Goal: Task Accomplishment & Management: Complete application form

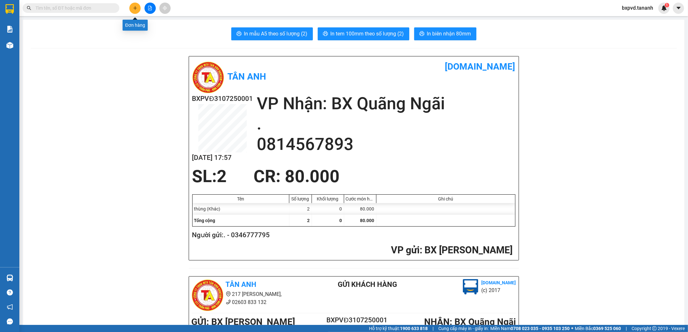
click at [135, 6] on icon "plus" at bounding box center [135, 8] width 0 height 4
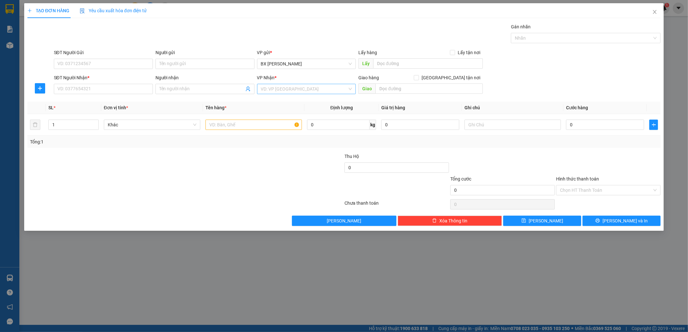
click at [317, 91] on input "search" at bounding box center [304, 89] width 87 height 10
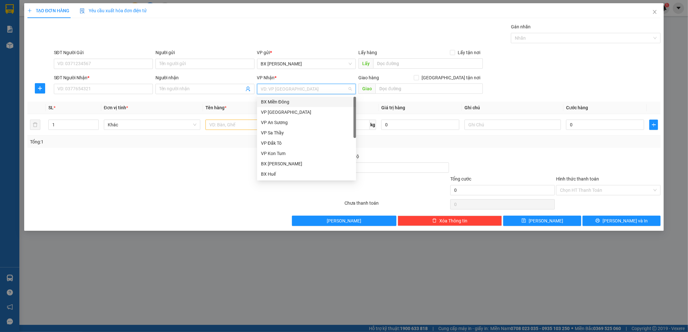
click at [311, 102] on div "BX Miền Đông" at bounding box center [306, 101] width 91 height 7
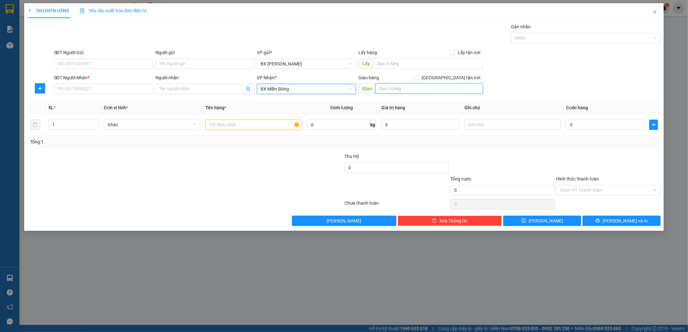
click at [394, 89] on input "text" at bounding box center [428, 89] width 107 height 10
type input "BÀU BÀNG"
drag, startPoint x: 281, startPoint y: 123, endPoint x: 278, endPoint y: 117, distance: 5.6
click at [280, 121] on input "text" at bounding box center [253, 125] width 96 height 10
type input "2 BÌ KHOAI"
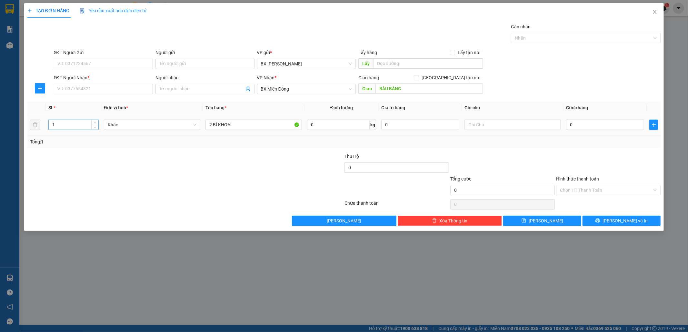
click at [76, 122] on input "1" at bounding box center [74, 125] width 50 height 10
type input "2"
click at [248, 160] on div at bounding box center [291, 164] width 106 height 23
click at [585, 125] on input "0" at bounding box center [605, 125] width 78 height 10
type input "1"
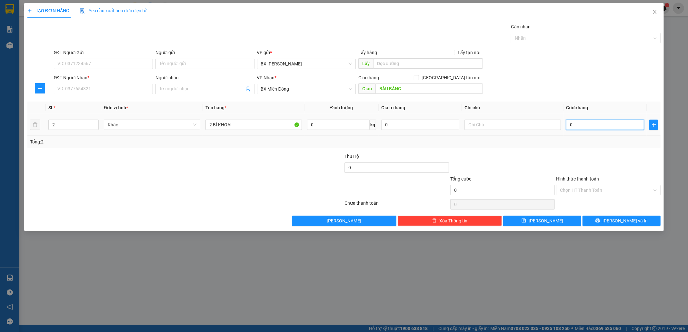
type input "1"
type input "10"
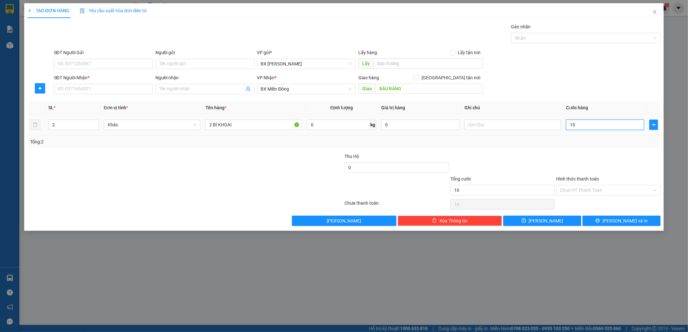
type input "100"
type input "100.000"
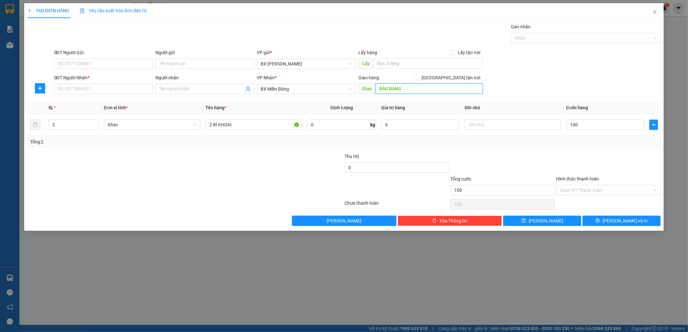
type input "100.000"
click at [433, 88] on input "BÀU BÀNG" at bounding box center [428, 89] width 107 height 10
click at [244, 126] on input "2 BÌ KHOAI" at bounding box center [253, 125] width 96 height 10
type input "2"
type input "1TX"
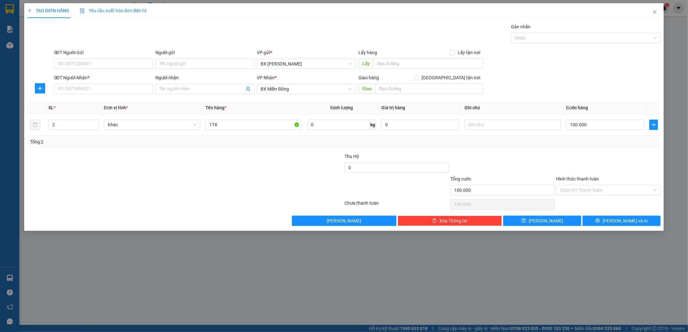
drag, startPoint x: 176, startPoint y: 160, endPoint x: 178, endPoint y: 152, distance: 8.5
click at [177, 160] on div at bounding box center [133, 164] width 212 height 23
click at [575, 190] on input "Hình thức thanh toán" at bounding box center [606, 190] width 92 height 10
click at [588, 125] on input "100.000" at bounding box center [605, 125] width 78 height 10
type input "5"
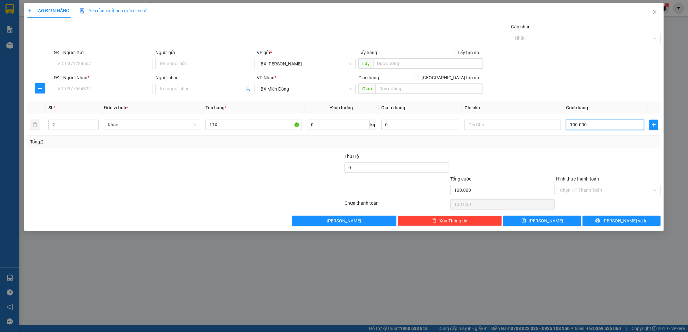
type input "5"
type input "50"
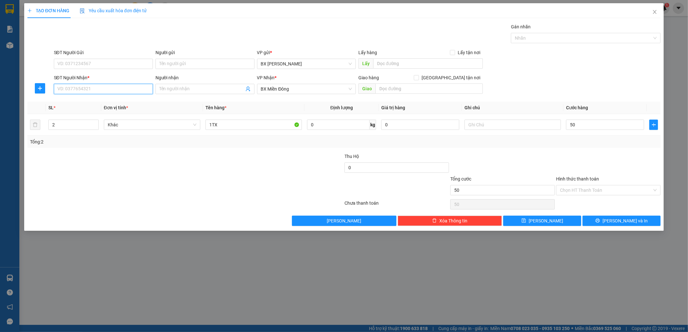
type input "50.000"
click at [134, 91] on input "SĐT Người Nhận *" at bounding box center [103, 89] width 99 height 10
type input "0905371627"
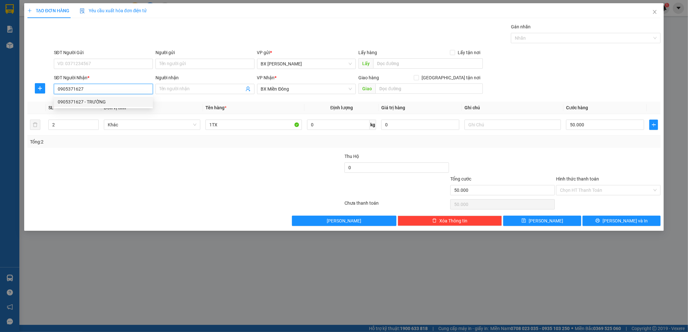
click at [128, 99] on div "0905371627 - TRƯỜNG" at bounding box center [103, 101] width 91 height 7
type input "TRƯỜNG"
type input "0905371627"
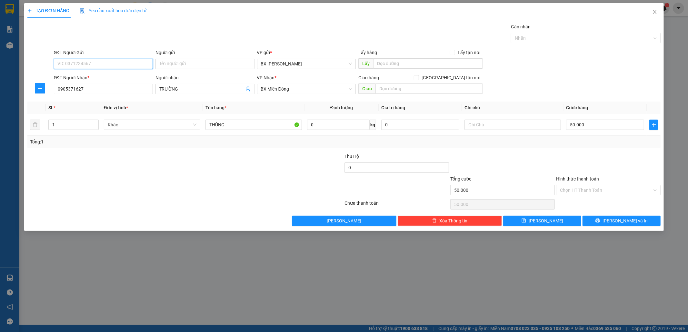
click at [116, 59] on input "SĐT Người Gửi" at bounding box center [103, 64] width 99 height 10
type input "0399216954"
click at [565, 221] on button "[PERSON_NAME]" at bounding box center [542, 221] width 78 height 10
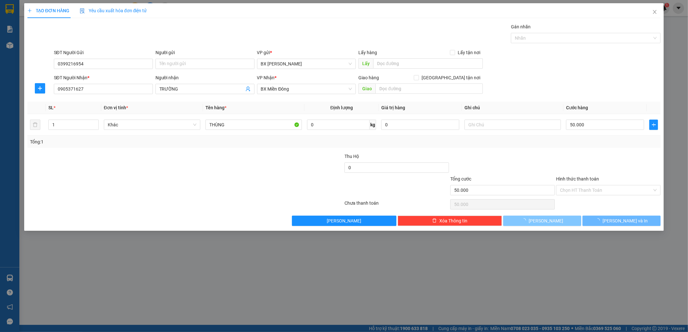
type input "0"
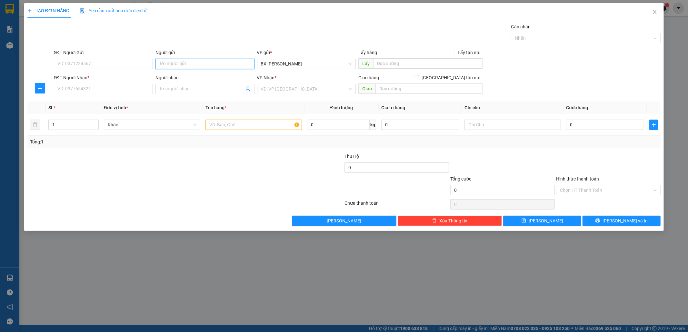
click at [198, 63] on input "Người gửi" at bounding box center [204, 64] width 99 height 10
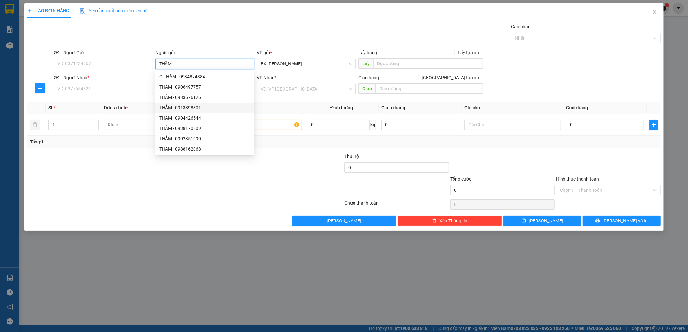
type input "THẮM"
click at [131, 150] on div "Transit Pickup Surcharge Ids Transit Deliver Surcharge Ids Transit Deliver Surc…" at bounding box center [343, 124] width 633 height 203
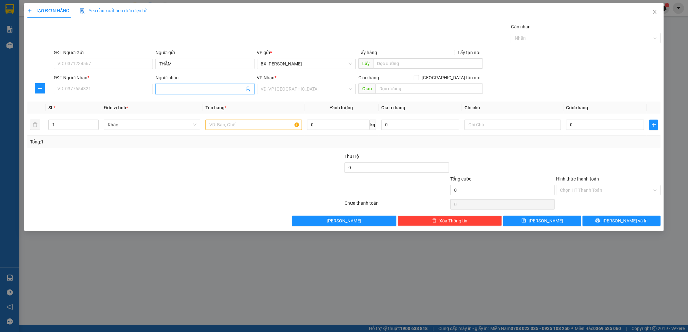
click at [199, 90] on input "Người nhận" at bounding box center [201, 88] width 85 height 7
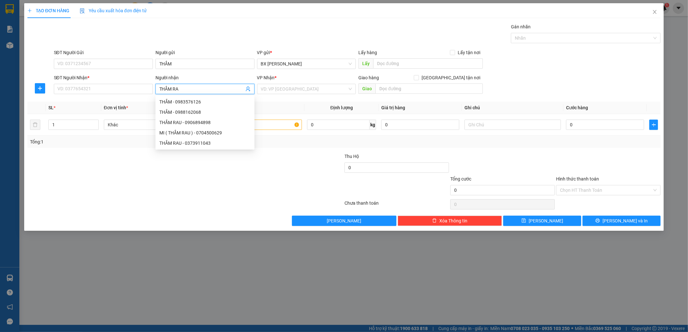
type input "THẮM RAU"
click at [216, 112] on div "THẮM RAU - 0373911043" at bounding box center [204, 112] width 91 height 7
type input "0373911043"
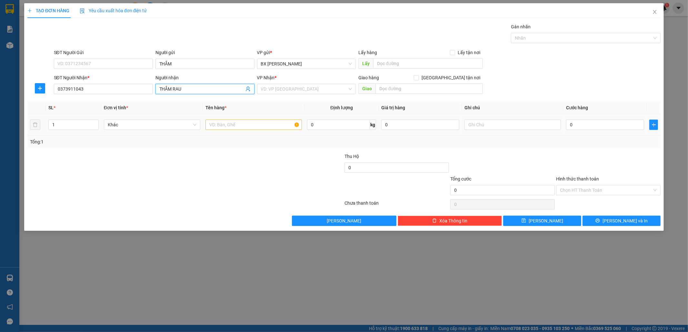
type input "THẮM RAU"
drag, startPoint x: 228, startPoint y: 126, endPoint x: 234, endPoint y: 118, distance: 10.5
click at [232, 122] on input "text" at bounding box center [253, 125] width 96 height 10
type input "2T"
click at [321, 86] on input "search" at bounding box center [304, 89] width 87 height 10
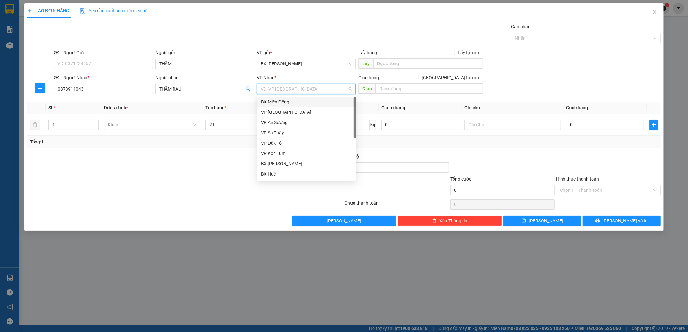
click at [313, 104] on div "BX Miền Đông" at bounding box center [306, 101] width 91 height 7
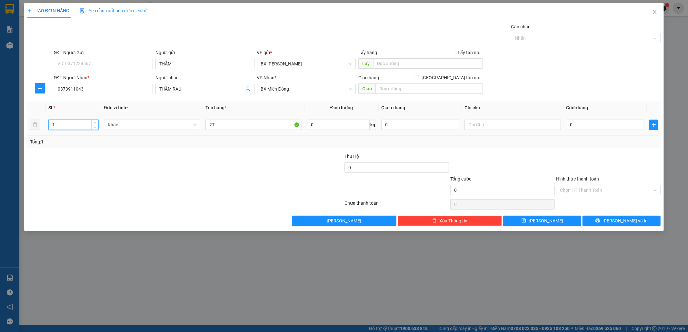
click at [69, 127] on input "1" at bounding box center [74, 125] width 50 height 10
type input "2"
click at [583, 124] on input "0" at bounding box center [605, 125] width 78 height 10
type input "1"
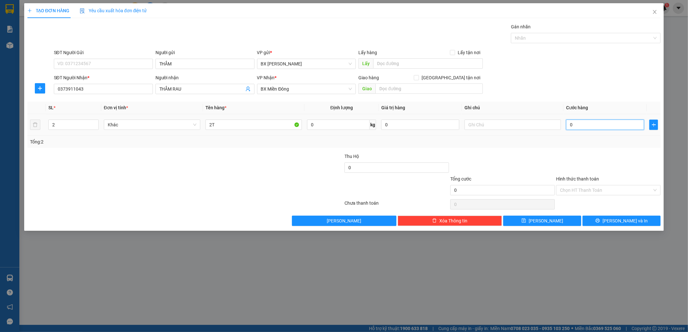
type input "1"
type input "10"
type input "100"
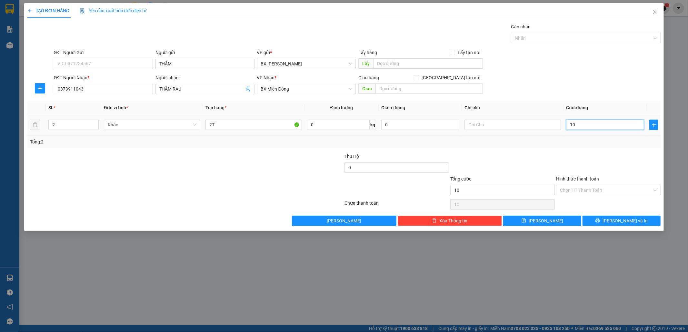
type input "100"
type input "100.000"
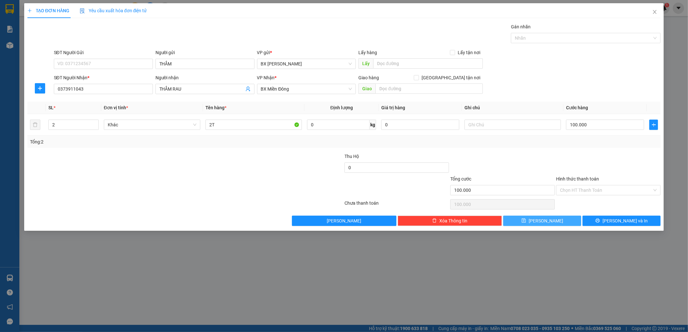
click at [557, 221] on button "[PERSON_NAME]" at bounding box center [542, 221] width 78 height 10
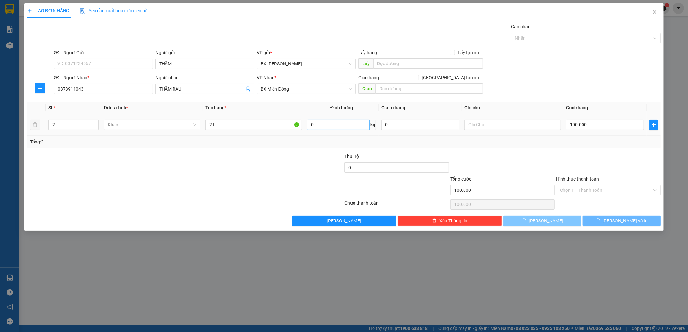
type input "0"
type input "1"
type input "0"
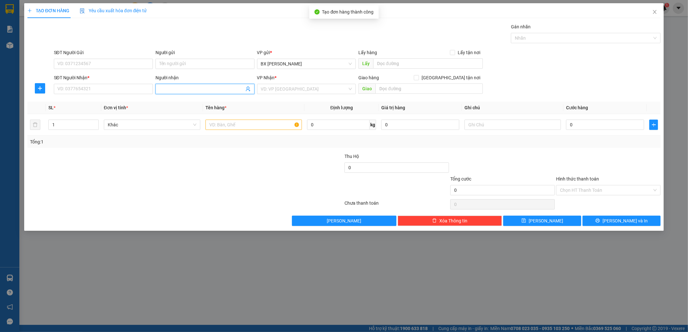
click at [214, 86] on input "Người nhận" at bounding box center [201, 88] width 85 height 7
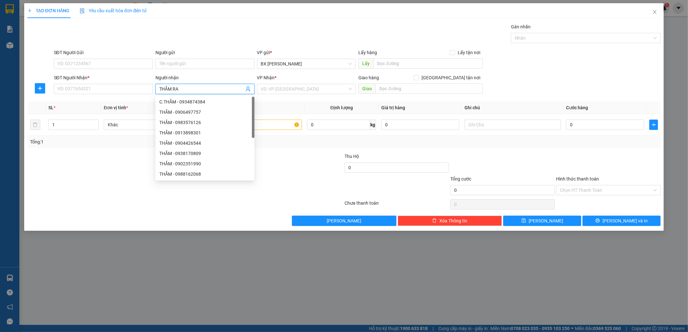
type input "THẮM RAU"
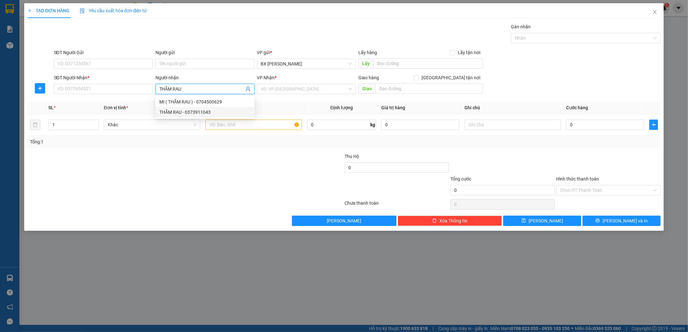
click at [230, 114] on div "THẮM RAU - 0373911043" at bounding box center [204, 112] width 91 height 7
type input "0373911043"
type input "THẮM RAU"
click at [239, 128] on input "text" at bounding box center [253, 125] width 96 height 10
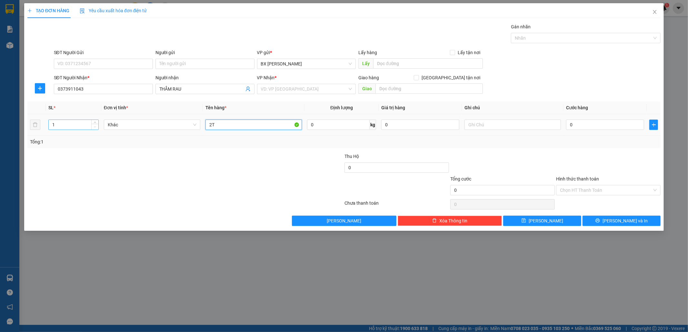
click at [93, 124] on span "Decrease Value" at bounding box center [94, 127] width 7 height 6
type input "2T"
click at [78, 127] on input "1" at bounding box center [74, 125] width 50 height 10
type input "2"
click at [580, 122] on input "0" at bounding box center [605, 125] width 78 height 10
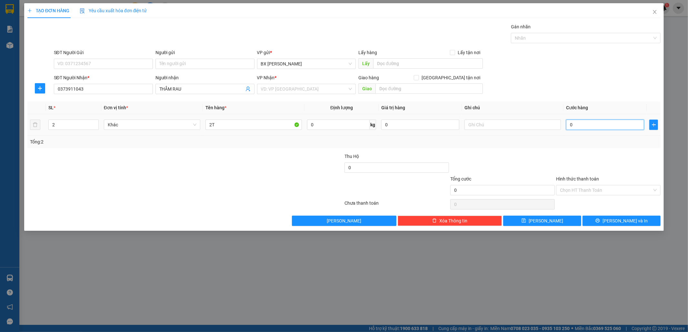
type input "1"
type input "10"
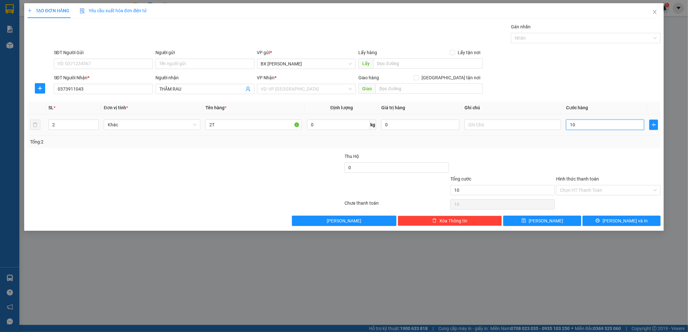
type input "100"
type input "100.000"
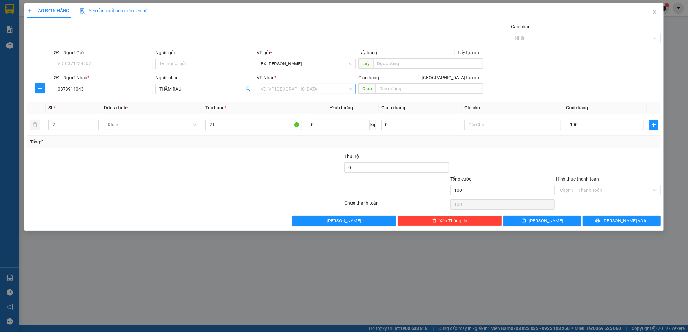
type input "100.000"
click at [289, 90] on input "search" at bounding box center [304, 89] width 87 height 10
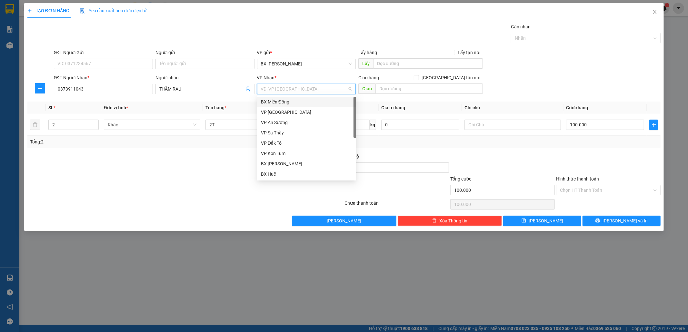
click at [287, 102] on div "BX Miền Đông" at bounding box center [306, 101] width 91 height 7
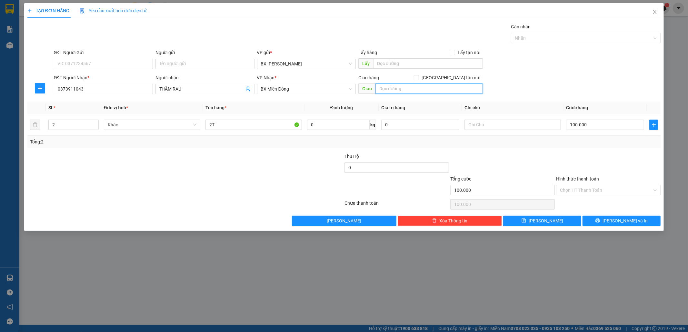
click at [410, 89] on input "text" at bounding box center [428, 89] width 107 height 10
type input "D"
type input "ĐĂK LĂK"
click at [522, 221] on button "[PERSON_NAME]" at bounding box center [542, 221] width 78 height 10
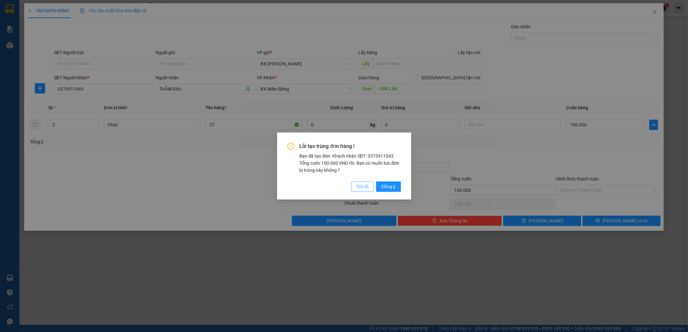
click at [367, 187] on span "Trở về" at bounding box center [362, 186] width 12 height 7
type input "0"
type input "1"
type input "0"
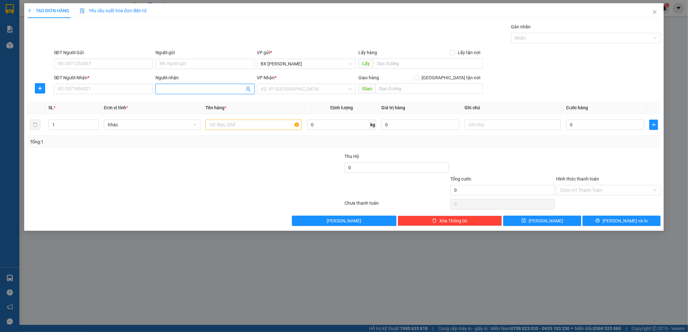
click at [173, 86] on input "Người nhận" at bounding box center [201, 88] width 85 height 7
click at [186, 64] on input "Người gửi" at bounding box center [204, 64] width 99 height 10
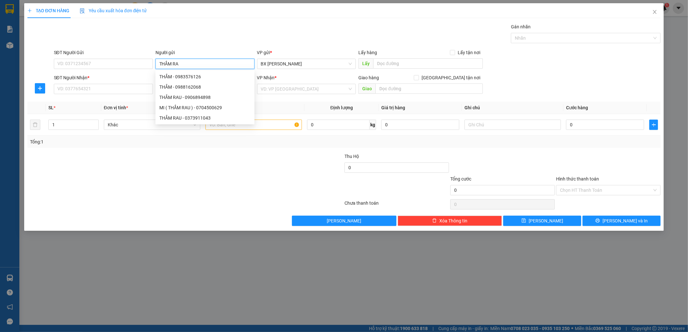
type input "THẮM RAU"
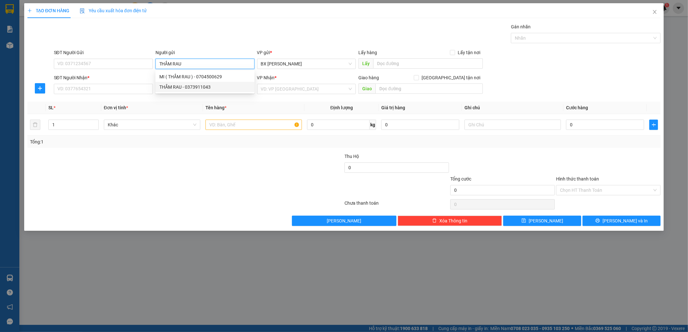
click at [186, 85] on div "THẮM RAU - 0373911043" at bounding box center [204, 87] width 91 height 7
type input "0373911043"
type input "THẮM RAU"
click at [189, 87] on input "Người nhận" at bounding box center [201, 88] width 85 height 7
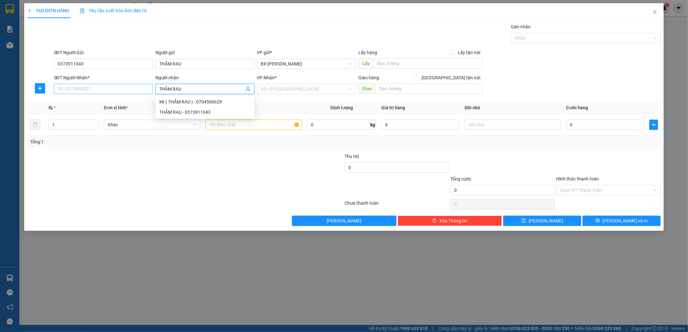
type input "THẮM RAU"
click at [134, 91] on input "SĐT Người Nhận *" at bounding box center [103, 89] width 99 height 10
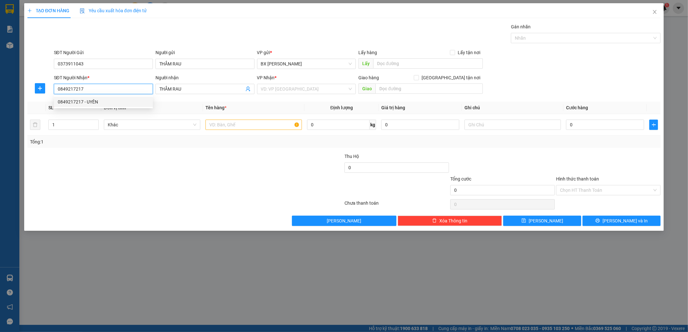
type input "0849217217"
drag, startPoint x: 118, startPoint y: 159, endPoint x: 123, endPoint y: 154, distance: 7.8
click at [118, 159] on div at bounding box center [133, 164] width 212 height 23
click at [91, 125] on div "1" at bounding box center [73, 125] width 50 height 10
type input "2"
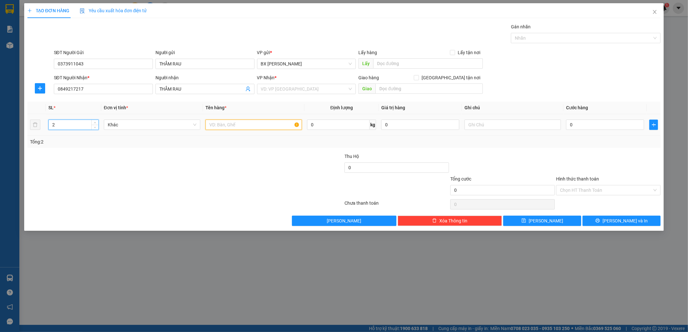
click at [222, 124] on input "text" at bounding box center [253, 125] width 96 height 10
type input "2T"
click at [396, 86] on input "text" at bounding box center [428, 89] width 107 height 10
type input "D"
type input "ĐĂK LĂK"
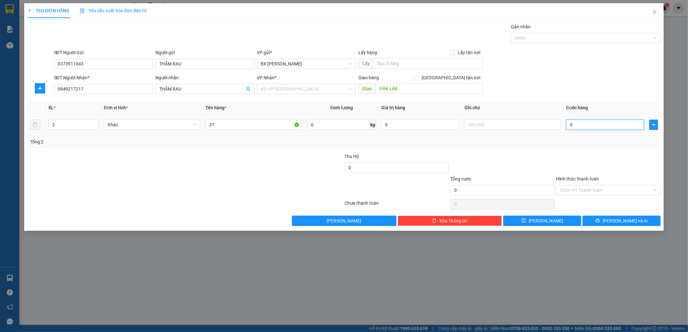
click at [598, 124] on input "0" at bounding box center [605, 125] width 78 height 10
type input "1"
type input "10"
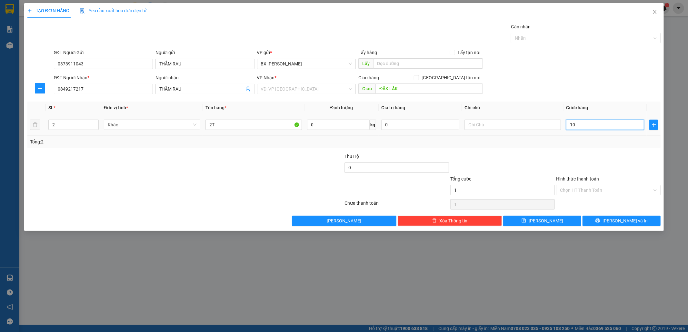
type input "10"
type input "100"
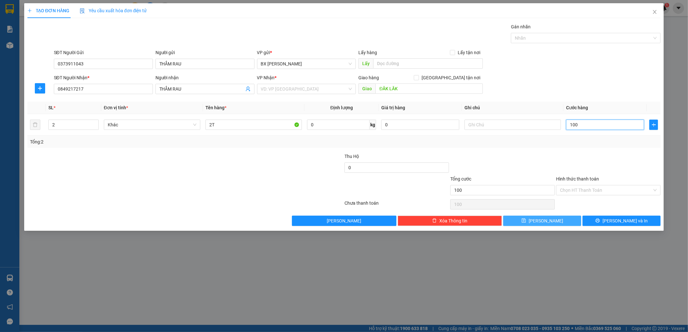
type input "100"
type input "100.000"
click at [526, 222] on icon "save" at bounding box center [523, 220] width 5 height 5
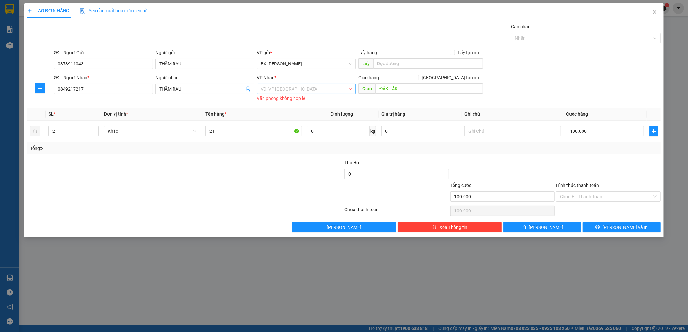
click at [305, 89] on input "search" at bounding box center [304, 89] width 87 height 10
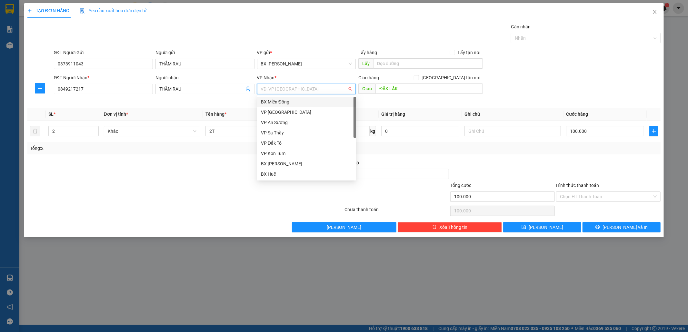
click at [307, 102] on div "BX Miền Đông" at bounding box center [306, 101] width 91 height 7
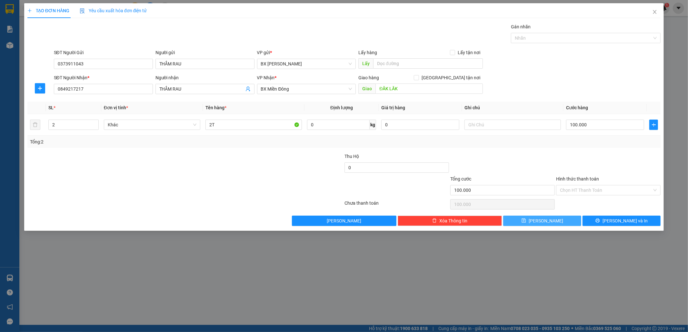
click at [525, 220] on button "[PERSON_NAME]" at bounding box center [542, 221] width 78 height 10
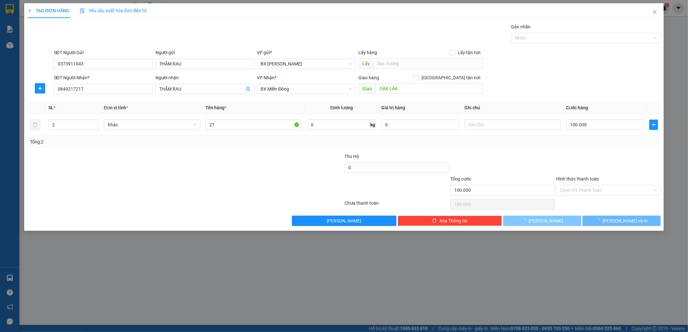
type input "0"
type input "1"
type input "0"
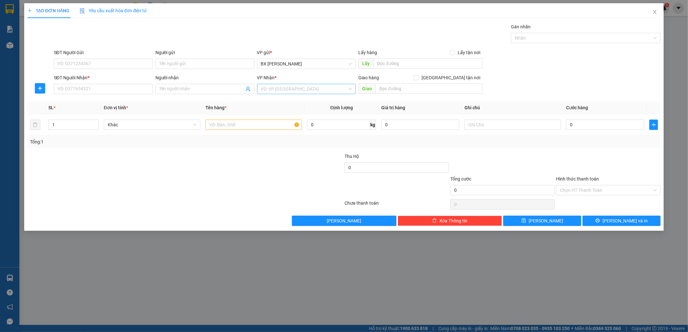
drag, startPoint x: 340, startPoint y: 94, endPoint x: 341, endPoint y: 90, distance: 4.1
click at [340, 93] on div "VP Nhận * VD: VP Sài Gòn" at bounding box center [306, 85] width 99 height 23
click at [333, 92] on input "search" at bounding box center [304, 89] width 87 height 10
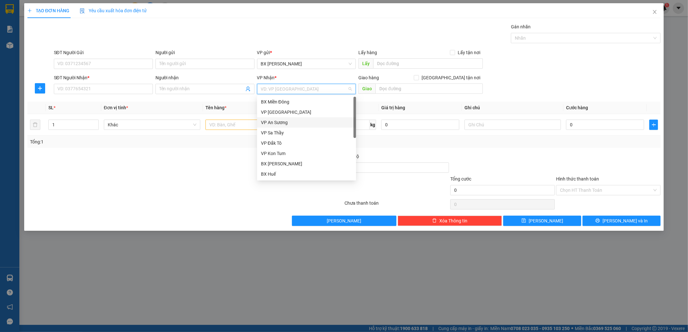
click at [297, 123] on div "VP An Sương" at bounding box center [306, 122] width 91 height 7
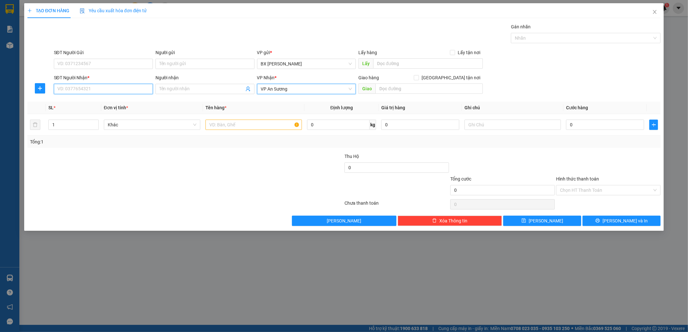
click at [131, 90] on input "SĐT Người Nhận *" at bounding box center [103, 89] width 99 height 10
type input "0902665869"
click at [225, 123] on input "text" at bounding box center [253, 125] width 96 height 10
type input "1"
click at [592, 126] on input "0" at bounding box center [605, 125] width 78 height 10
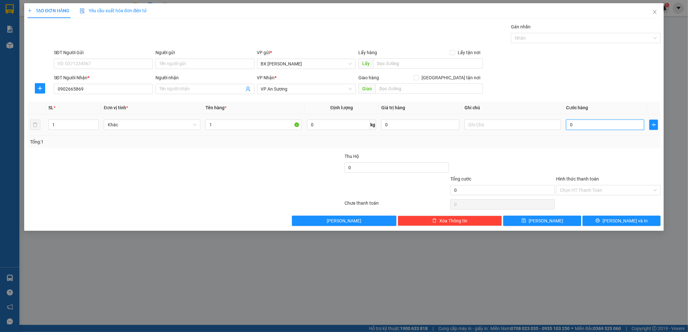
type input "6"
type input "60"
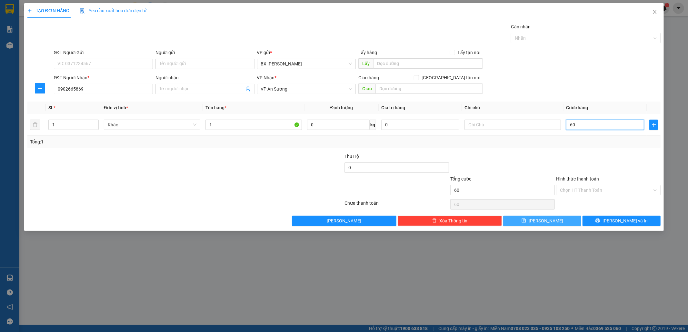
type input "60"
type input "60.000"
click at [552, 220] on button "[PERSON_NAME]" at bounding box center [542, 221] width 78 height 10
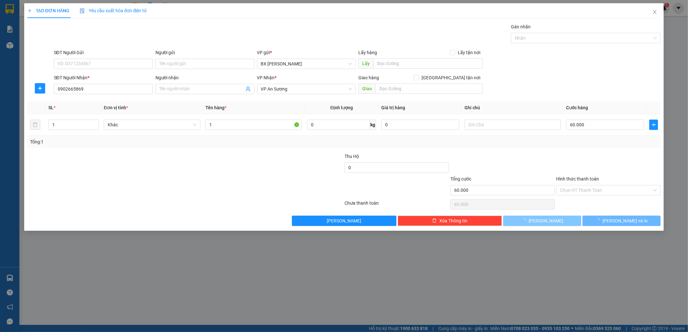
type input "0"
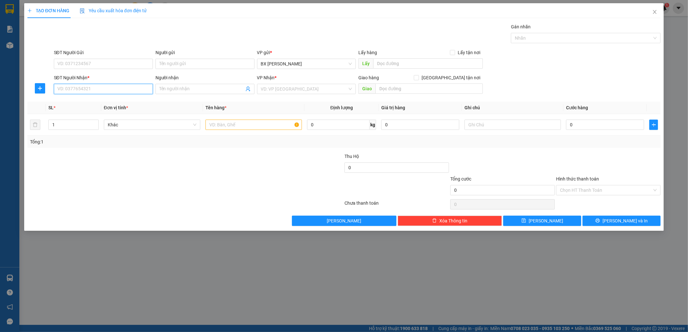
click at [98, 88] on input "SĐT Người Nhận *" at bounding box center [103, 89] width 99 height 10
type input "0326599628"
click at [314, 91] on input "search" at bounding box center [304, 89] width 87 height 10
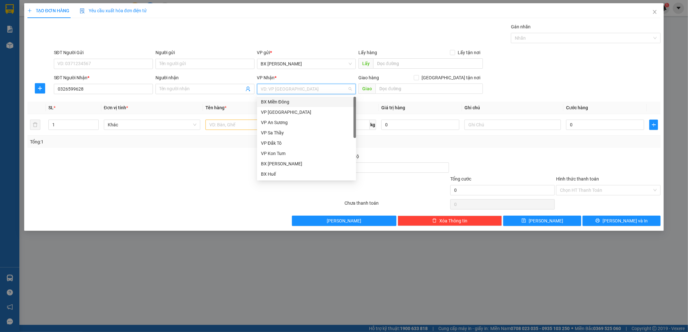
click at [325, 100] on div "BX Miền Đông" at bounding box center [306, 101] width 91 height 7
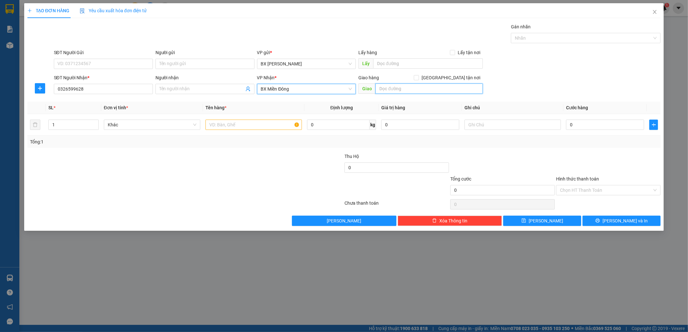
click at [409, 89] on input "text" at bounding box center [428, 89] width 107 height 10
type input "BÀU BÀNG"
drag, startPoint x: 272, startPoint y: 124, endPoint x: 273, endPoint y: 119, distance: 4.2
click at [272, 123] on input "text" at bounding box center [253, 125] width 96 height 10
type input "2 BÌ KHOAI"
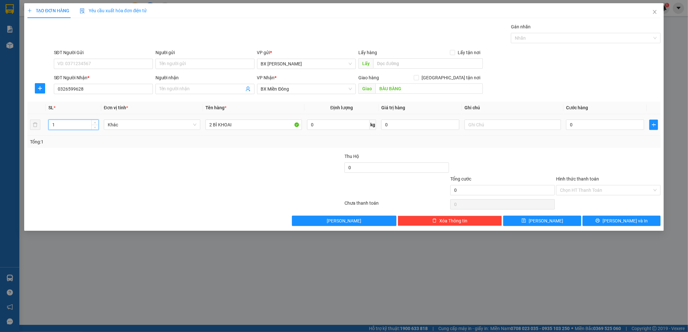
click at [74, 126] on input "1" at bounding box center [74, 125] width 50 height 10
type input "12"
click at [613, 123] on input "0" at bounding box center [605, 125] width 78 height 10
type input "1"
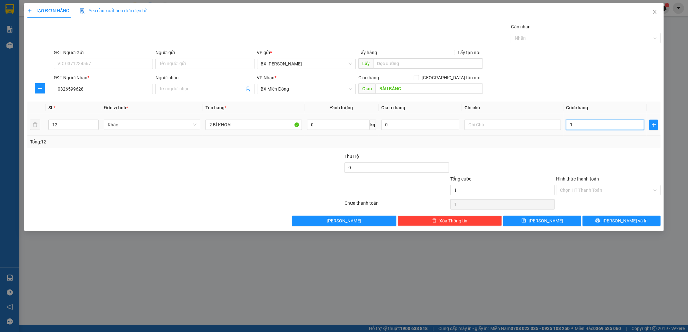
type input "10"
type input "100"
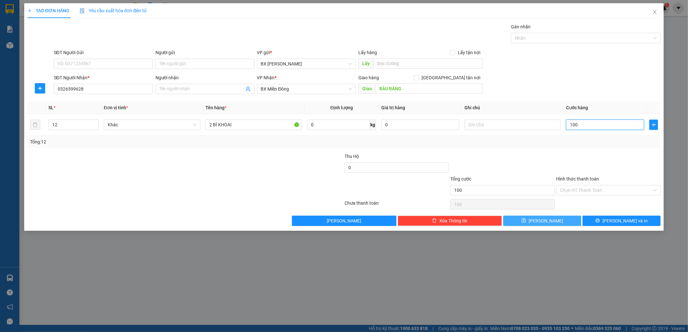
type input "100"
type input "100.000"
drag, startPoint x: 533, startPoint y: 220, endPoint x: 539, endPoint y: 214, distance: 8.0
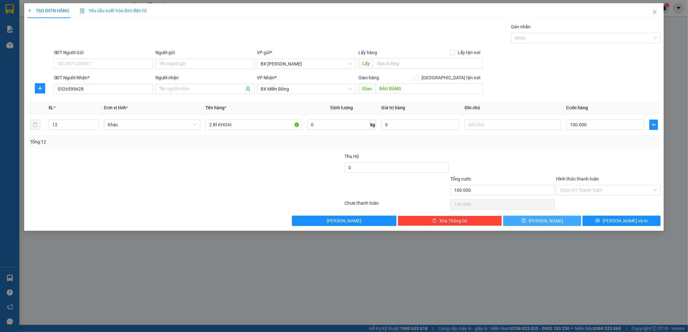
click at [534, 220] on button "[PERSON_NAME]" at bounding box center [542, 221] width 78 height 10
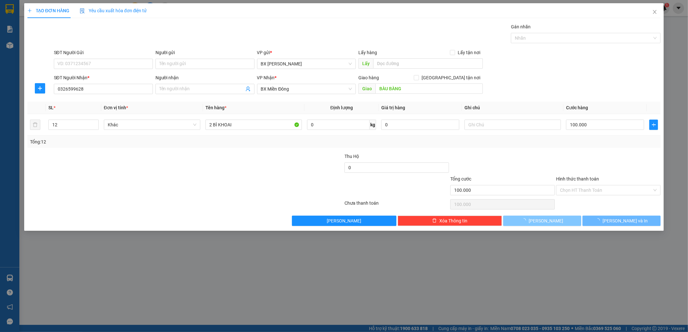
type input "0"
type input "1"
type input "0"
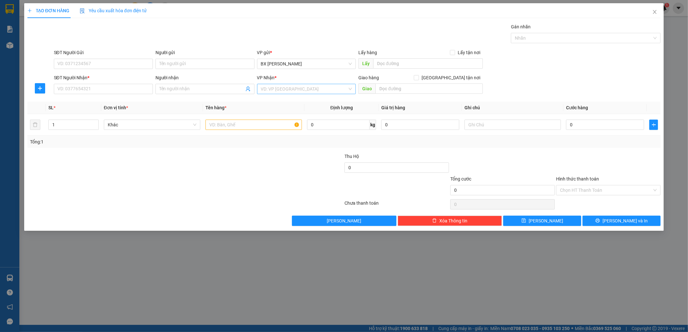
click at [310, 91] on input "search" at bounding box center [304, 89] width 87 height 10
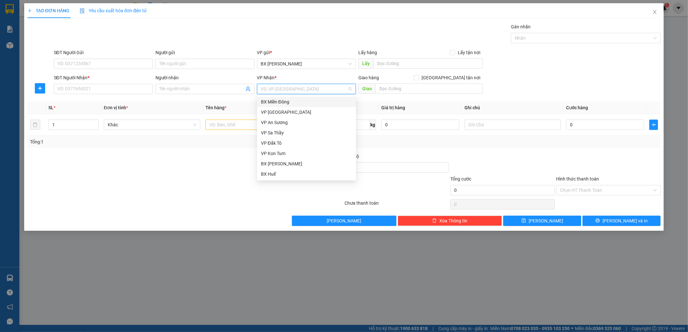
click at [291, 104] on div "BX Miền Đông" at bounding box center [306, 101] width 91 height 7
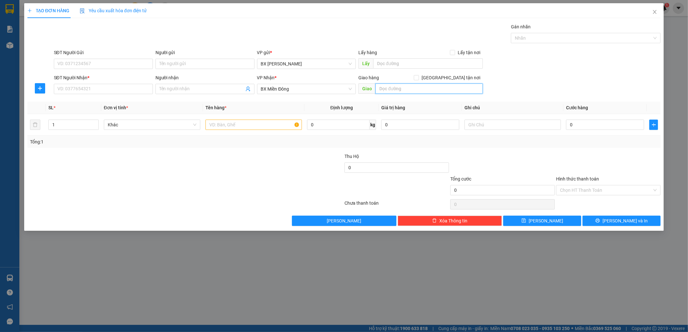
click at [435, 88] on input "text" at bounding box center [428, 89] width 107 height 10
type input "BÀU BANG"
click at [95, 87] on input "SĐT Người Nhận *" at bounding box center [103, 89] width 99 height 10
type input "0366003868"
click at [200, 89] on input "Người nhận" at bounding box center [201, 88] width 85 height 7
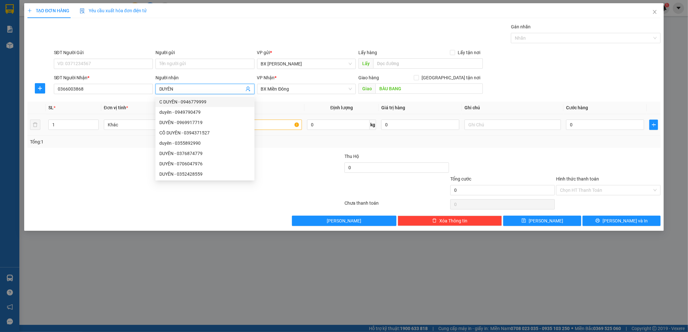
type input "DUYÊN"
click at [277, 127] on input "text" at bounding box center [253, 125] width 96 height 10
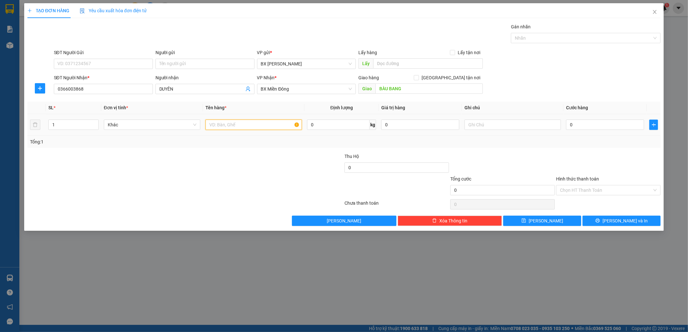
click at [235, 124] on input "text" at bounding box center [253, 125] width 96 height 10
type input "1T"
click at [590, 125] on input "0" at bounding box center [605, 125] width 78 height 10
type input "1"
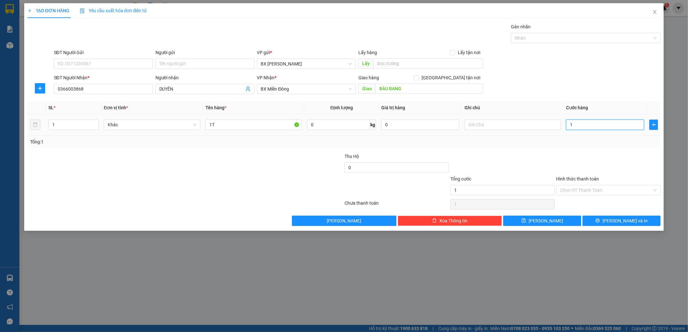
type input "10"
type input "100"
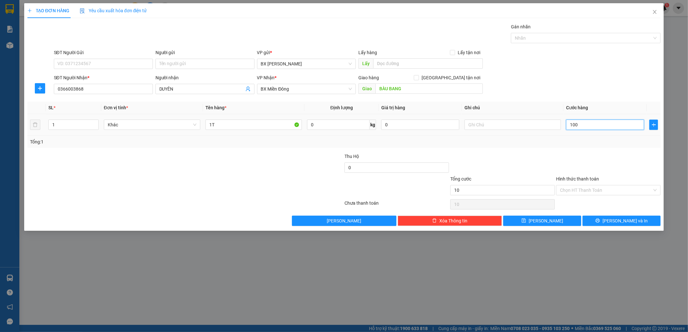
type input "100"
type input "100.000"
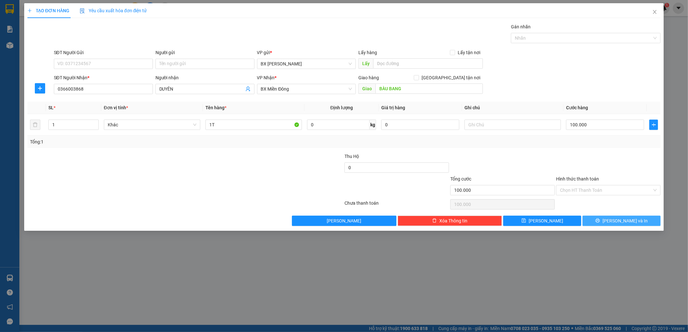
click at [631, 220] on span "[PERSON_NAME] và In" at bounding box center [624, 220] width 45 height 7
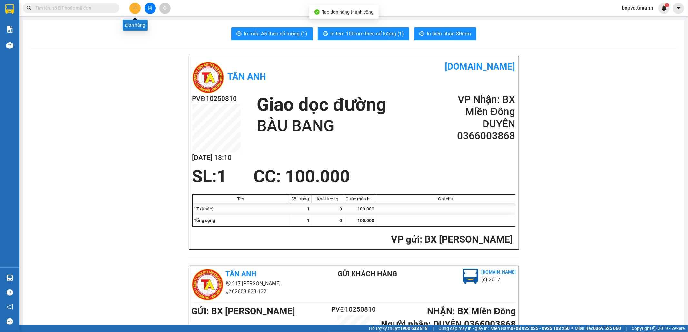
click at [136, 8] on icon "plus" at bounding box center [135, 8] width 5 height 5
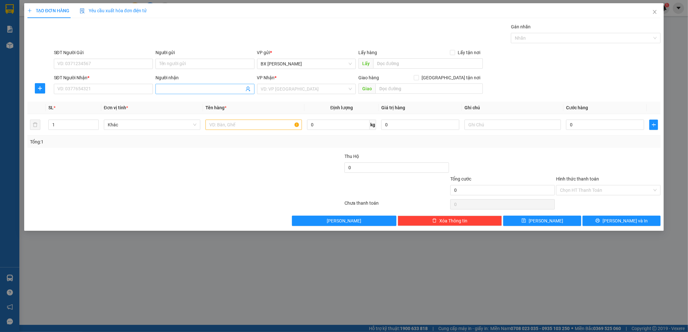
click at [216, 87] on input "Người nhận" at bounding box center [201, 88] width 85 height 7
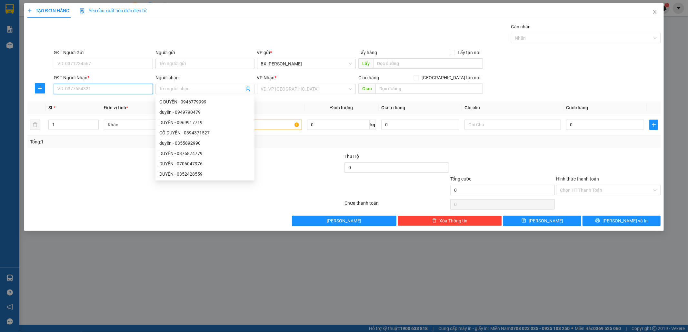
click at [102, 88] on input "SĐT Người Nhận *" at bounding box center [103, 89] width 99 height 10
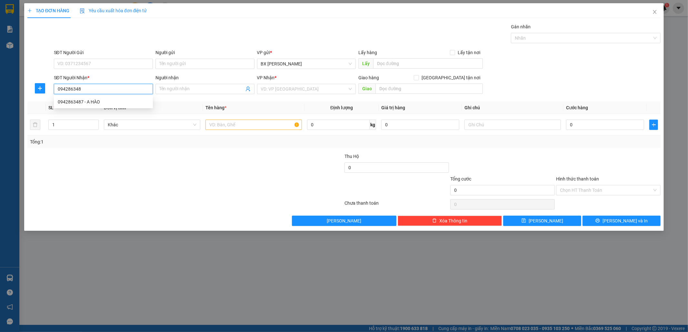
type input "0942863487"
click at [106, 101] on div "0942863487 - A HÀO" at bounding box center [103, 101] width 91 height 7
type input "A HÀO"
click at [296, 91] on span "VP [PERSON_NAME]" at bounding box center [306, 89] width 91 height 10
type input "0942863487"
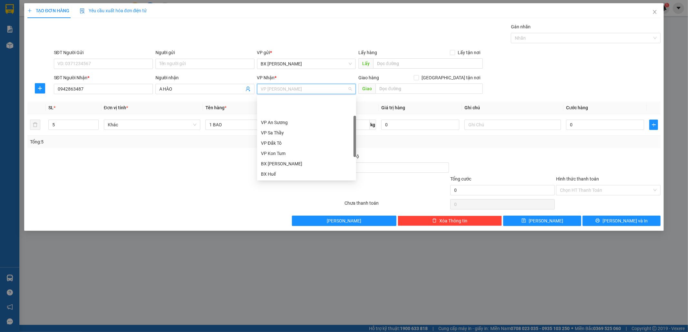
scroll to position [31, 0]
click at [296, 91] on span "VP [PERSON_NAME]" at bounding box center [306, 89] width 91 height 10
click at [287, 103] on div "BX Miền Đông" at bounding box center [306, 101] width 91 height 7
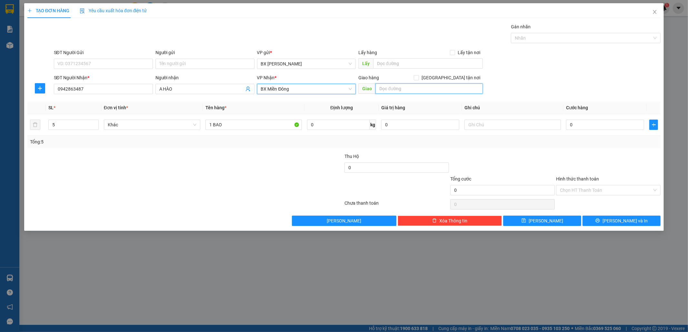
click at [389, 91] on input "text" at bounding box center [428, 89] width 107 height 10
type input "BẢO NGỌC"
click at [283, 127] on input "1 BAO" at bounding box center [253, 125] width 96 height 10
type input "1"
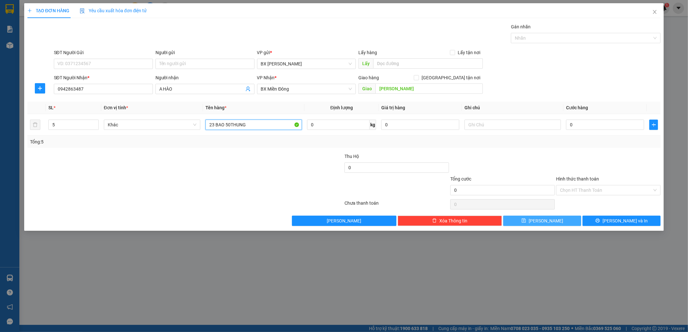
type input "23 BAO 50THUNG"
click at [526, 220] on button "[PERSON_NAME]" at bounding box center [542, 221] width 78 height 10
click at [570, 178] on label "Hình thức thanh toán" at bounding box center [577, 178] width 43 height 5
click at [570, 185] on input "Hình thức thanh toán" at bounding box center [606, 190] width 92 height 10
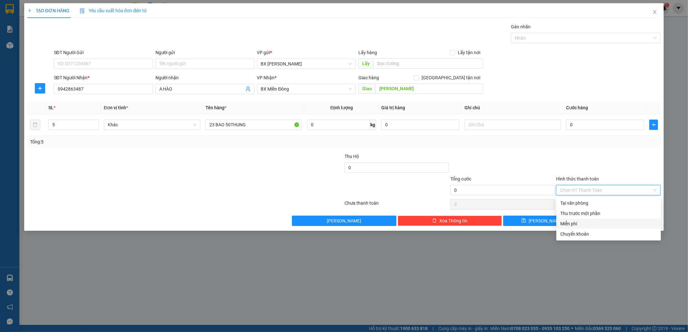
click at [562, 222] on div "Miễn phí" at bounding box center [608, 223] width 97 height 7
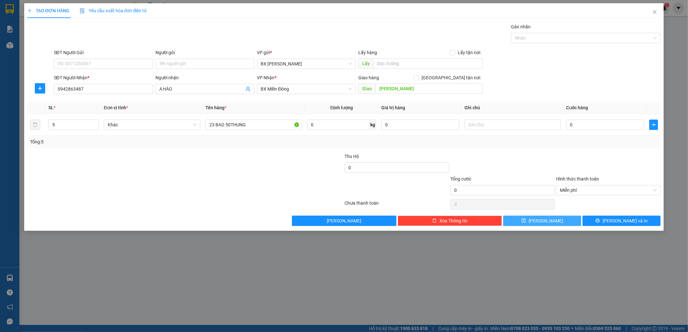
click at [561, 223] on button "[PERSON_NAME]" at bounding box center [542, 221] width 78 height 10
click at [324, 89] on input "search" at bounding box center [304, 89] width 87 height 10
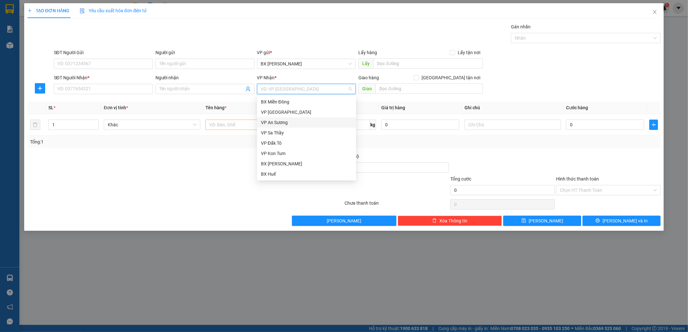
click at [297, 121] on div "VP An Sương" at bounding box center [306, 122] width 91 height 7
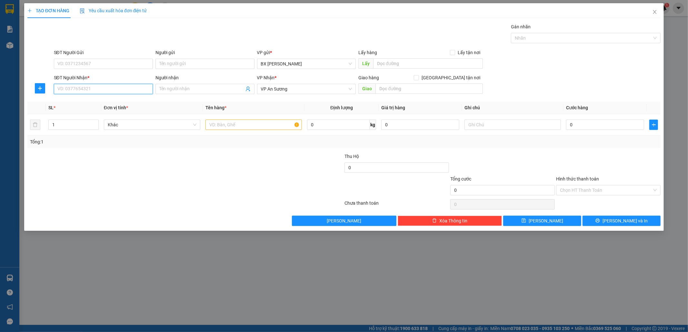
click at [139, 91] on input "SĐT Người Nhận *" at bounding box center [103, 89] width 99 height 10
type input "0798579567"
click at [134, 64] on input "SĐT Người Gửi" at bounding box center [103, 64] width 99 height 10
type input "0326575322"
click at [167, 91] on input "Người nhận" at bounding box center [201, 88] width 85 height 7
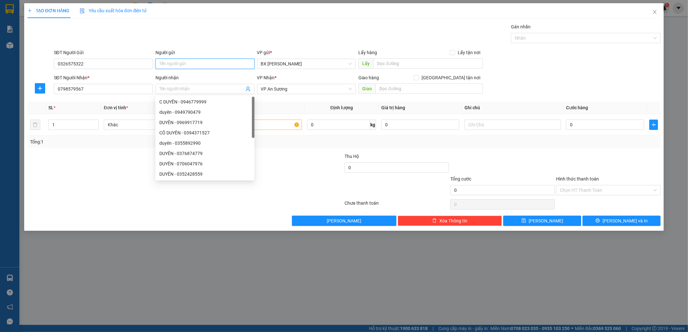
click at [168, 63] on input "Người gửi" at bounding box center [204, 64] width 99 height 10
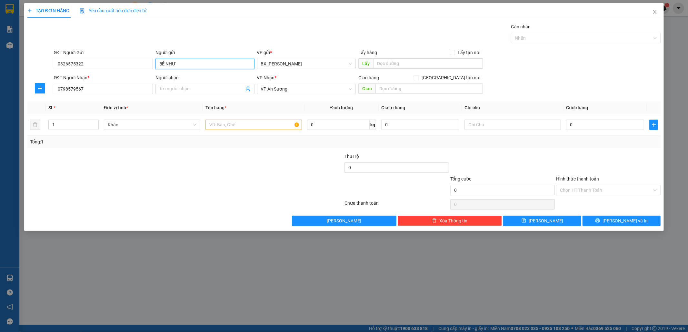
type input "BÉ NHƯ"
drag, startPoint x: 140, startPoint y: 144, endPoint x: 146, endPoint y: 134, distance: 11.5
click at [142, 141] on div "Tổng: 1" at bounding box center [147, 141] width 235 height 7
click at [182, 88] on input "Người nhận" at bounding box center [201, 88] width 85 height 7
drag, startPoint x: 253, startPoint y: 126, endPoint x: 259, endPoint y: 124, distance: 6.4
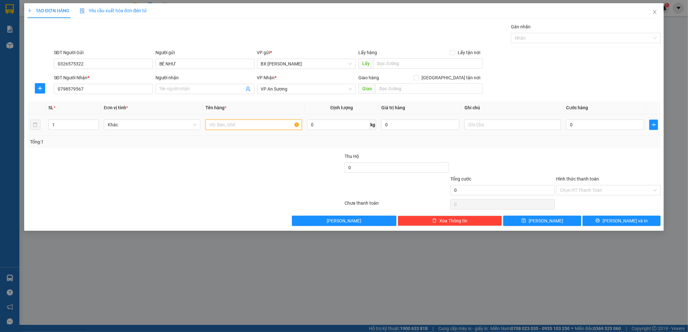
click at [256, 125] on input "text" at bounding box center [253, 125] width 96 height 10
type input "1TG"
click at [433, 91] on input "text" at bounding box center [428, 89] width 107 height 10
click at [598, 127] on input "0" at bounding box center [605, 125] width 78 height 10
type input "5"
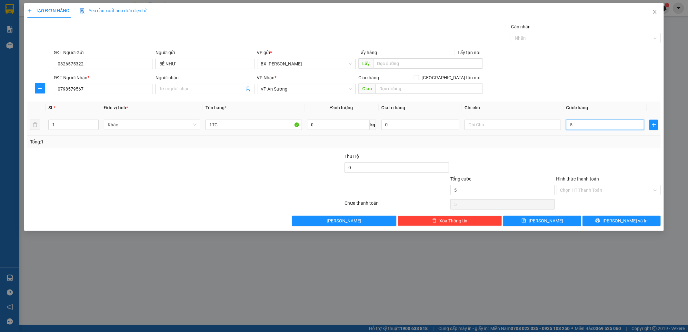
type input "5"
type input "50"
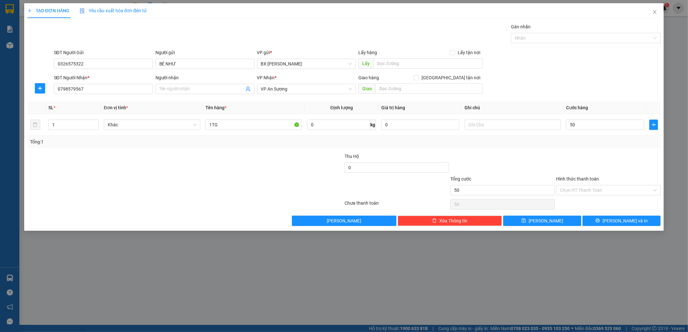
type input "50.000"
click at [586, 179] on label "Hình thức thanh toán" at bounding box center [577, 178] width 43 height 5
click at [586, 185] on input "Hình thức thanh toán" at bounding box center [606, 190] width 92 height 10
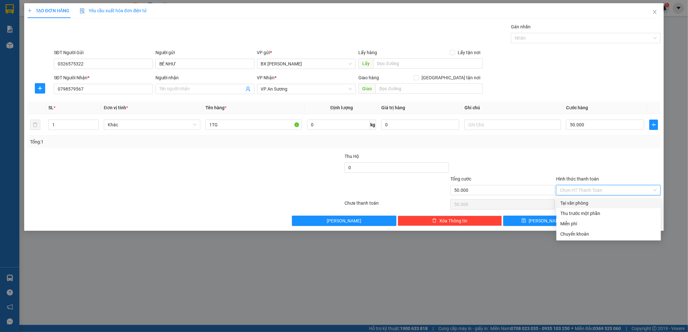
click at [596, 203] on div "Tại văn phòng" at bounding box center [608, 203] width 97 height 7
type input "0"
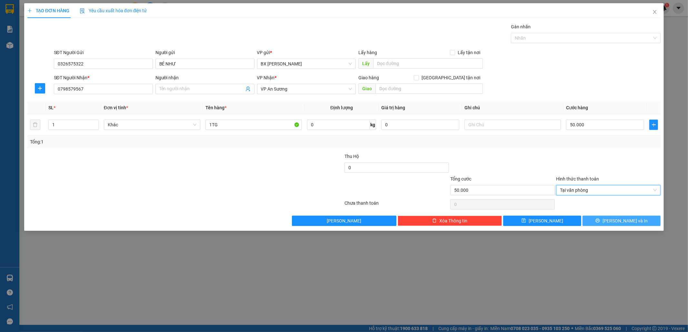
click at [596, 221] on button "[PERSON_NAME] và In" at bounding box center [621, 221] width 78 height 10
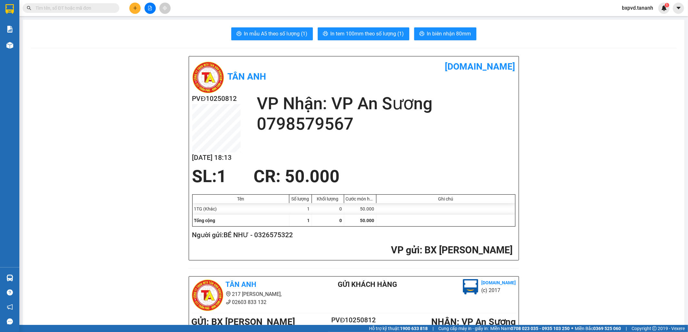
click at [99, 8] on input "text" at bounding box center [73, 8] width 76 height 7
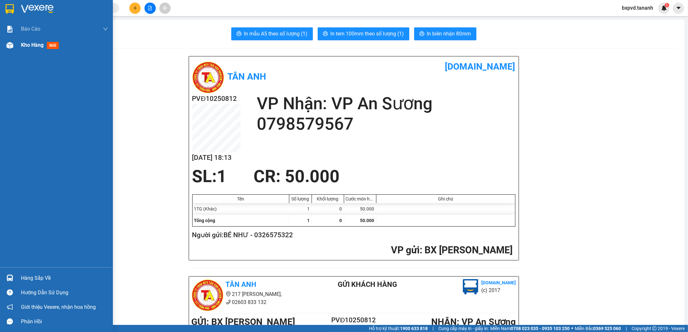
click at [14, 46] on div at bounding box center [9, 45] width 11 height 11
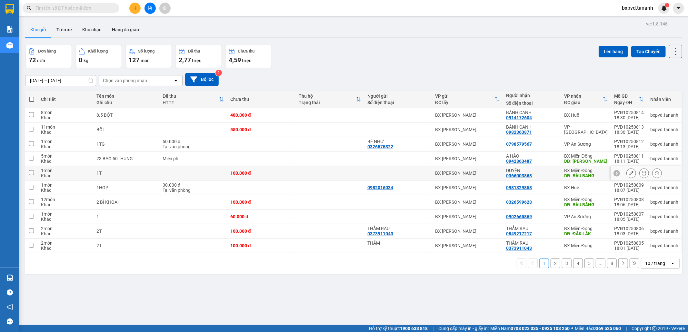
click at [586, 176] on div "DĐ: BÀU BANG" at bounding box center [586, 175] width 44 height 5
checkbox input "true"
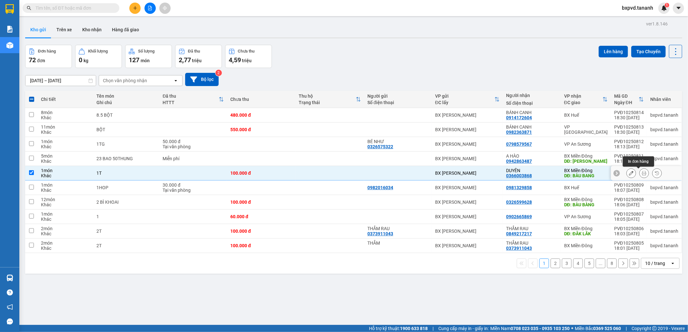
click at [642, 172] on icon at bounding box center [644, 173] width 5 height 5
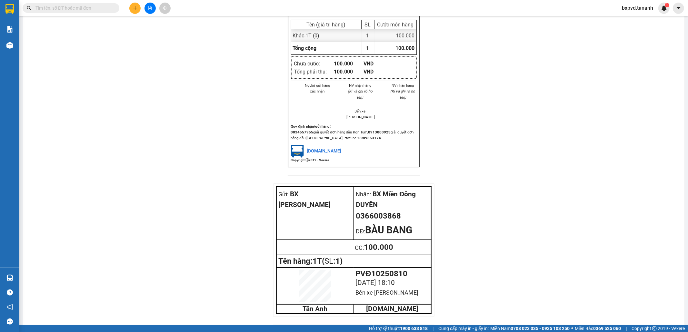
scroll to position [604, 0]
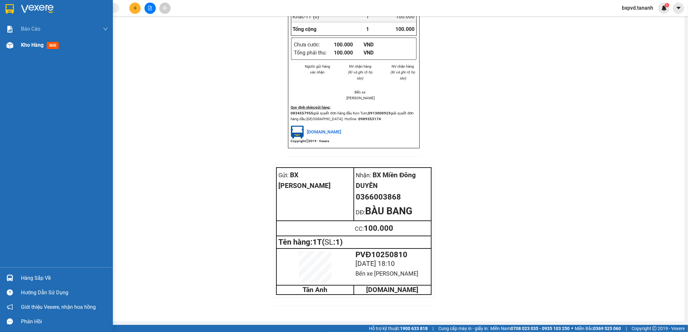
click at [38, 46] on span "Kho hàng" at bounding box center [32, 45] width 23 height 6
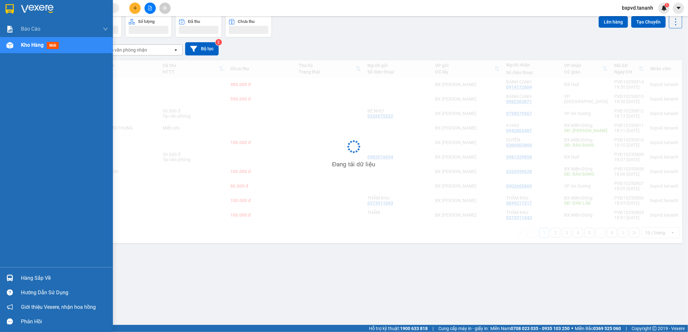
scroll to position [30, 0]
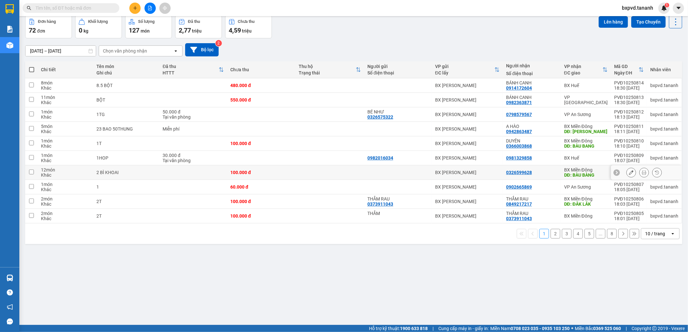
click at [581, 175] on div "DĐ: BÀU BÀNG" at bounding box center [586, 175] width 44 height 5
checkbox input "true"
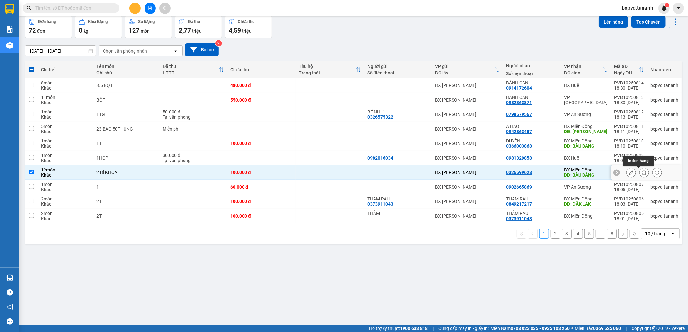
click at [642, 173] on icon at bounding box center [644, 172] width 5 height 5
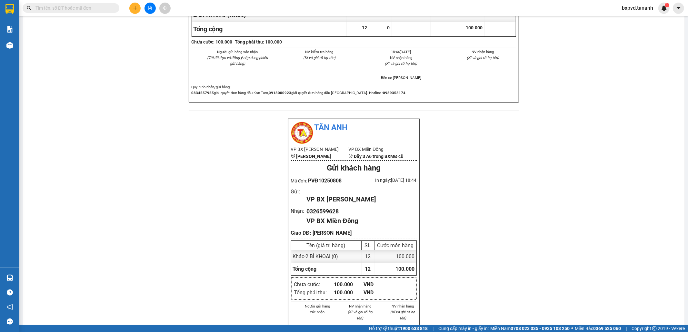
scroll to position [590, 0]
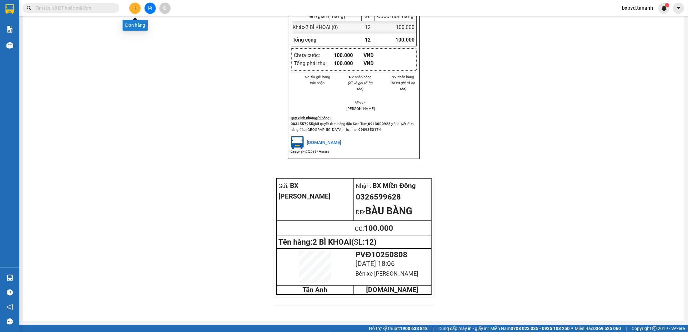
click at [135, 10] on icon "plus" at bounding box center [135, 8] width 0 height 4
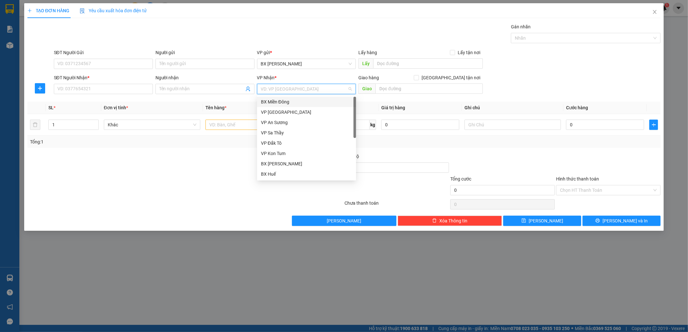
click at [272, 90] on input "search" at bounding box center [304, 89] width 87 height 10
click at [282, 177] on div "BX Huế" at bounding box center [306, 174] width 91 height 7
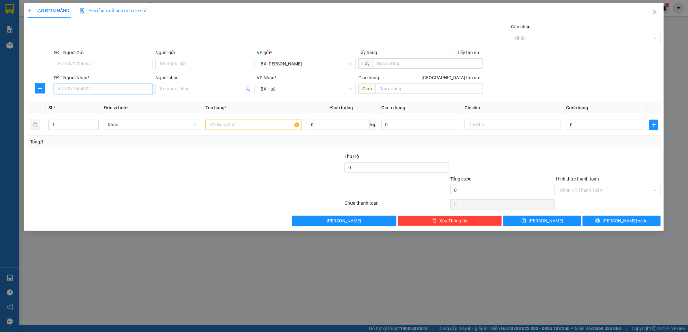
click at [111, 92] on input "SĐT Người Nhận *" at bounding box center [103, 89] width 99 height 10
type input "0"
click at [109, 102] on div "0865297859" at bounding box center [103, 101] width 91 height 7
click at [600, 124] on input "40.000" at bounding box center [605, 125] width 78 height 10
click at [117, 65] on input "SĐT Người Gửi" at bounding box center [103, 64] width 99 height 10
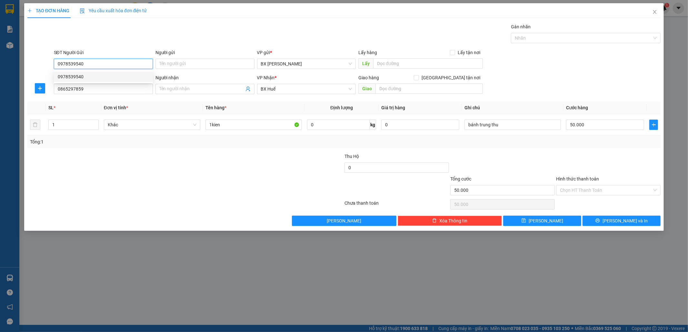
click at [104, 73] on div "0978539540" at bounding box center [103, 76] width 91 height 7
click at [600, 223] on icon "printer" at bounding box center [597, 220] width 5 height 5
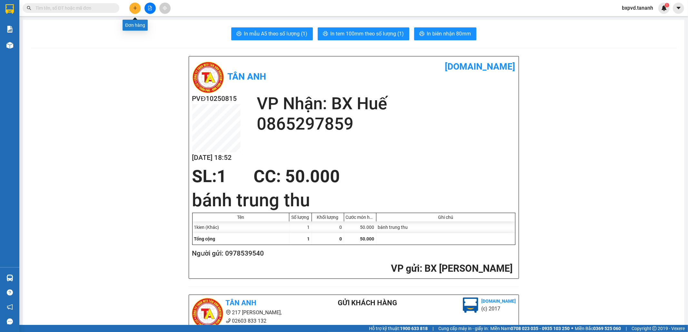
click at [134, 5] on button at bounding box center [134, 8] width 11 height 11
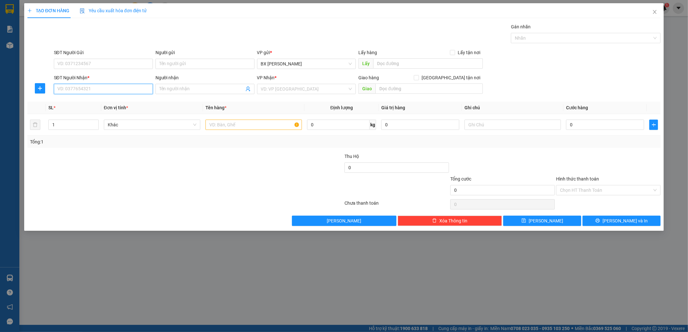
click at [128, 85] on input "SĐT Người Nhận *" at bounding box center [103, 89] width 99 height 10
click at [170, 88] on input "Người nhận" at bounding box center [201, 88] width 85 height 7
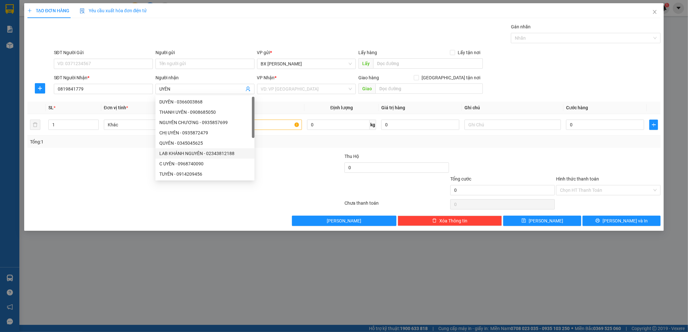
click at [135, 169] on div at bounding box center [133, 164] width 212 height 23
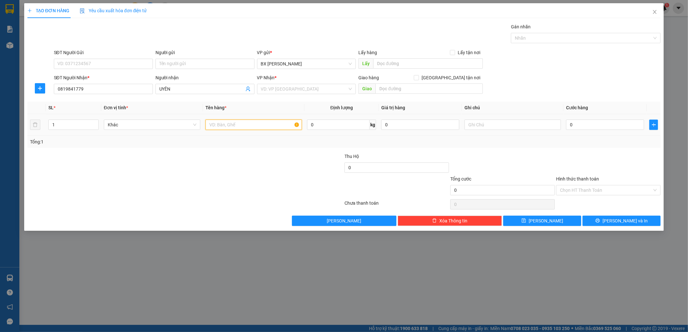
click at [226, 124] on input "text" at bounding box center [253, 125] width 96 height 10
click at [611, 124] on input "0" at bounding box center [605, 125] width 78 height 10
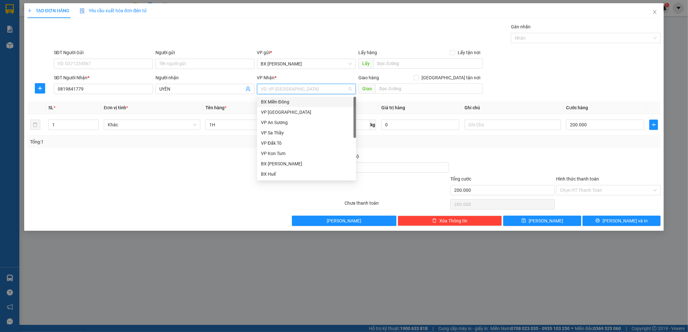
click at [308, 92] on input "search" at bounding box center [304, 89] width 87 height 10
click at [309, 114] on div "VP [GEOGRAPHIC_DATA]" at bounding box center [306, 112] width 91 height 7
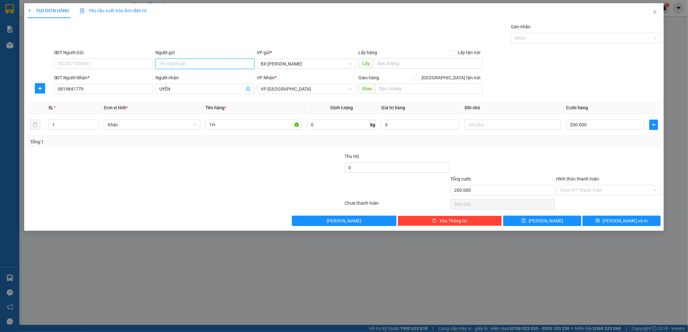
click at [167, 63] on input "Người gửi" at bounding box center [204, 64] width 99 height 10
click at [160, 164] on div at bounding box center [133, 164] width 212 height 23
click at [610, 191] on input "Hình thức thanh toán" at bounding box center [606, 190] width 92 height 10
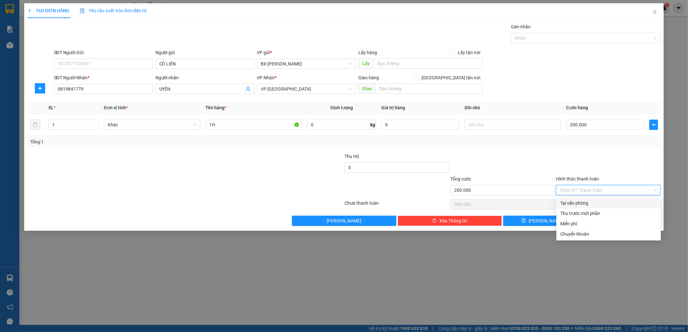
click at [599, 202] on div "Tại văn phòng" at bounding box center [608, 203] width 97 height 7
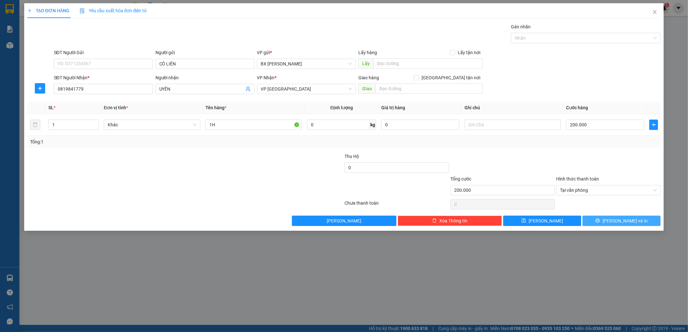
drag, startPoint x: 600, startPoint y: 223, endPoint x: 602, endPoint y: 205, distance: 18.2
click at [603, 217] on button "[PERSON_NAME] và In" at bounding box center [621, 221] width 78 height 10
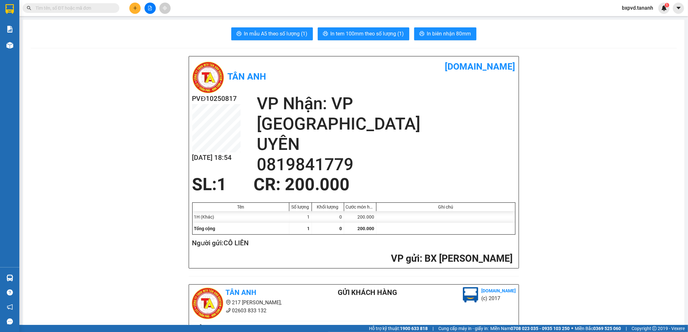
click at [139, 5] on button at bounding box center [134, 8] width 11 height 11
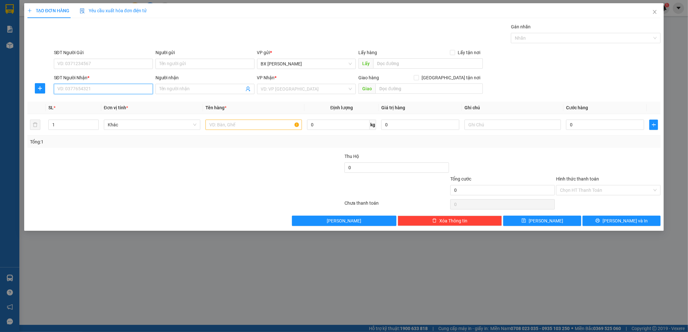
click at [135, 87] on input "SĐT Người Nhận *" at bounding box center [103, 89] width 99 height 10
click at [144, 66] on input "SĐT Người Gửi" at bounding box center [103, 64] width 99 height 10
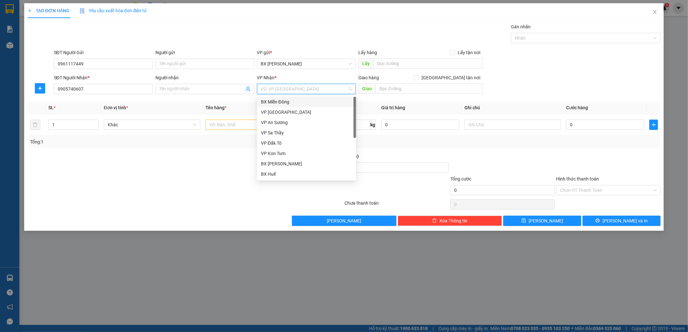
click at [290, 86] on input "search" at bounding box center [304, 89] width 87 height 10
click at [285, 175] on div "BX Huế" at bounding box center [306, 174] width 91 height 7
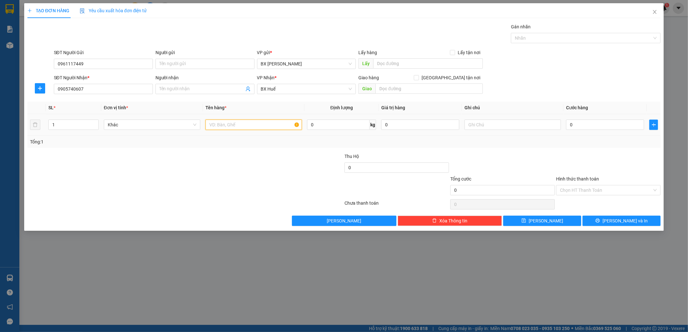
click at [263, 125] on input "text" at bounding box center [253, 125] width 96 height 10
click at [615, 128] on input "0" at bounding box center [605, 125] width 78 height 10
click at [597, 188] on input "Hình thức thanh toán" at bounding box center [606, 190] width 92 height 10
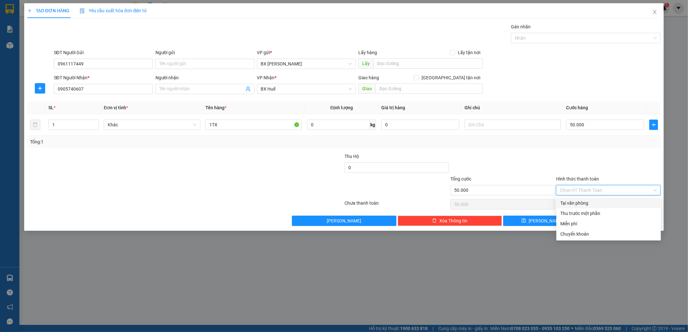
click at [593, 203] on div "Tại văn phòng" at bounding box center [608, 203] width 97 height 7
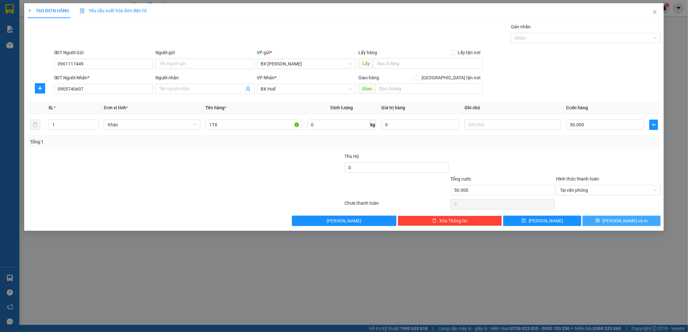
click at [600, 223] on button "[PERSON_NAME] và In" at bounding box center [621, 221] width 78 height 10
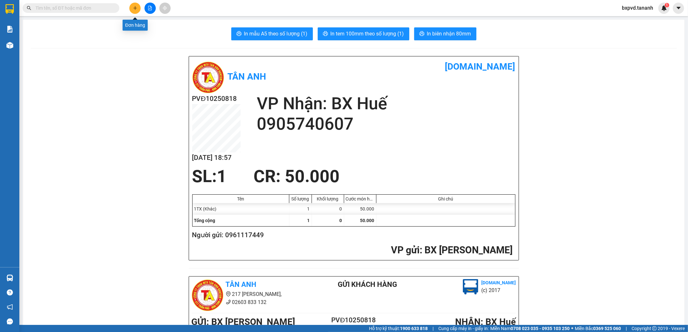
click at [137, 7] on icon "plus" at bounding box center [135, 8] width 5 height 5
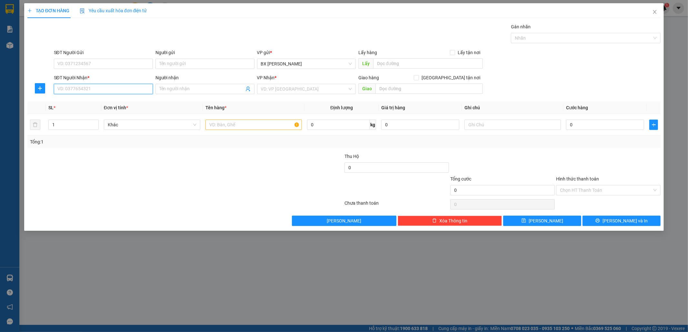
click at [128, 87] on input "SĐT Người Nhận *" at bounding box center [103, 89] width 99 height 10
click at [277, 90] on input "search" at bounding box center [304, 89] width 87 height 10
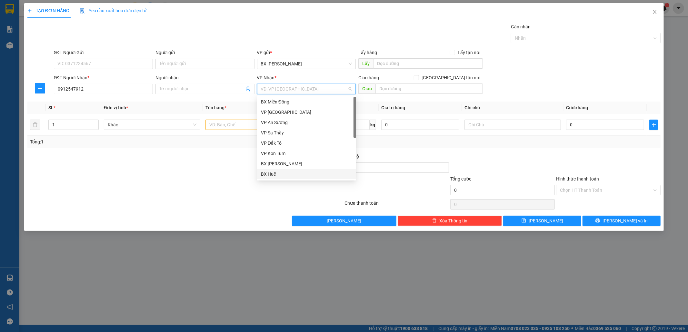
click at [275, 178] on div "BX Huế" at bounding box center [306, 174] width 99 height 10
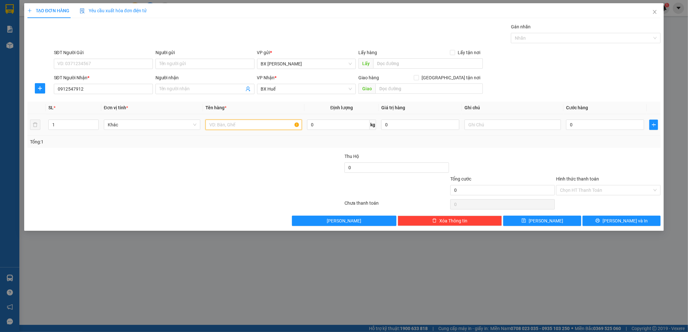
click at [263, 125] on input "text" at bounding box center [253, 125] width 96 height 10
click at [599, 124] on input "0" at bounding box center [605, 125] width 78 height 10
click at [569, 221] on button "[PERSON_NAME]" at bounding box center [542, 221] width 78 height 10
click at [112, 91] on input "SĐT Người Nhận *" at bounding box center [103, 89] width 99 height 10
click at [125, 113] on div "0393455103" at bounding box center [103, 112] width 91 height 7
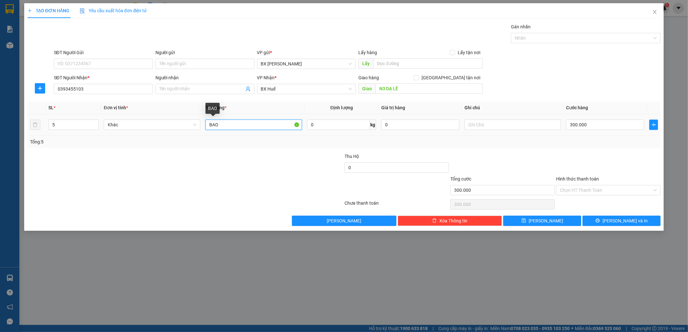
click at [245, 124] on input "BAO" at bounding box center [253, 125] width 96 height 10
click at [597, 126] on input "300.000" at bounding box center [605, 125] width 78 height 10
click at [560, 222] on button "[PERSON_NAME]" at bounding box center [542, 221] width 78 height 10
click at [7, 45] on div "TẠO ĐƠN HÀNG Yêu cầu xuất hóa đơn điện tử Transit Pickup Surcharge Ids Transit …" at bounding box center [344, 166] width 688 height 332
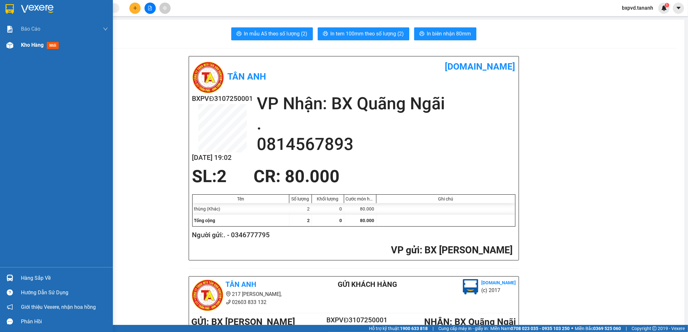
click at [32, 45] on span "Kho hàng" at bounding box center [32, 45] width 23 height 6
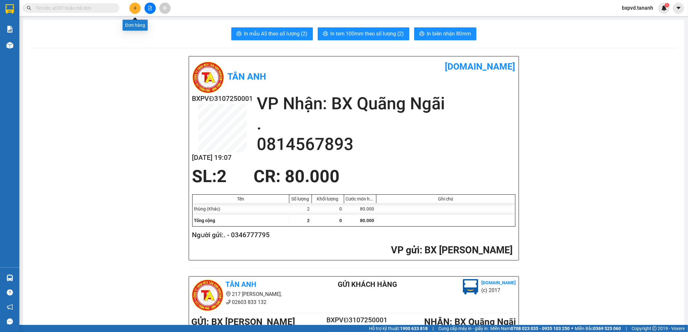
click at [135, 7] on icon "plus" at bounding box center [135, 8] width 5 height 5
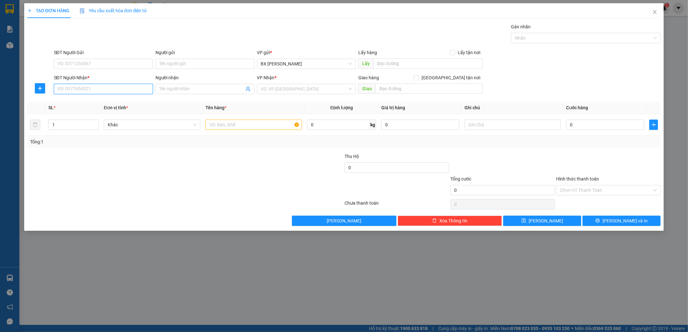
click at [140, 88] on input "SĐT Người Nhận *" at bounding box center [103, 89] width 99 height 10
click at [140, 102] on div "0387615508 - VỸ" at bounding box center [103, 101] width 91 height 7
type input "0387615508"
type input "VỸ"
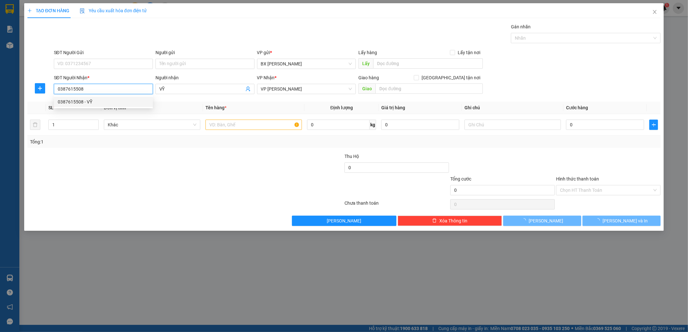
type input "60.000"
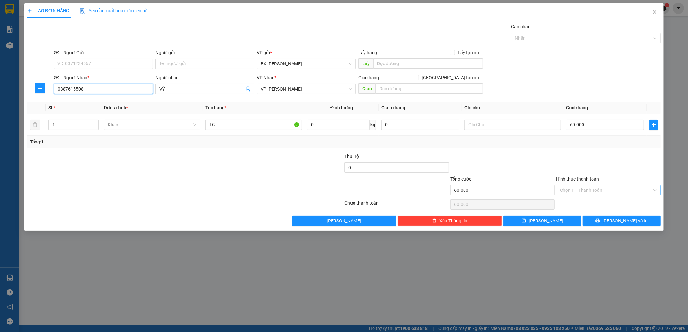
type input "0387615508"
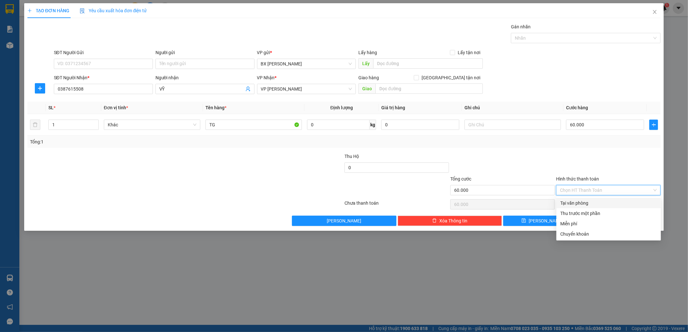
click at [576, 190] on input "Hình thức thanh toán" at bounding box center [606, 190] width 92 height 10
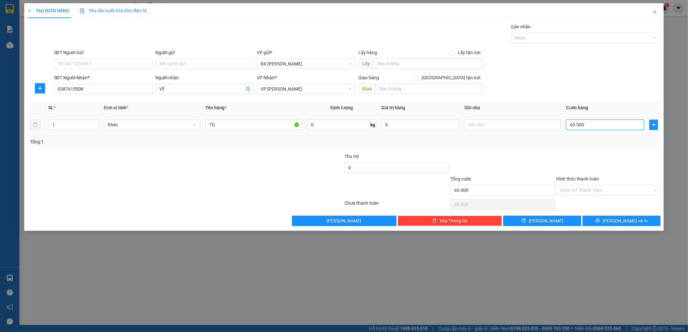
click at [611, 122] on input "60.000" at bounding box center [605, 125] width 78 height 10
type input "5"
type input "50"
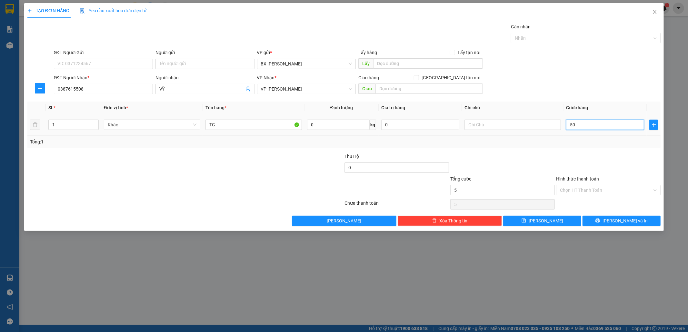
type input "50"
type input "50.000"
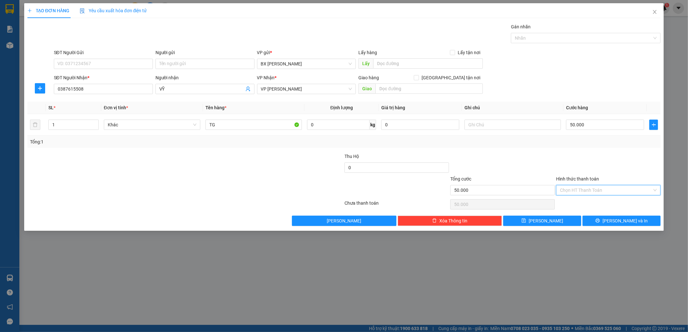
click at [619, 192] on input "Hình thức thanh toán" at bounding box center [606, 190] width 92 height 10
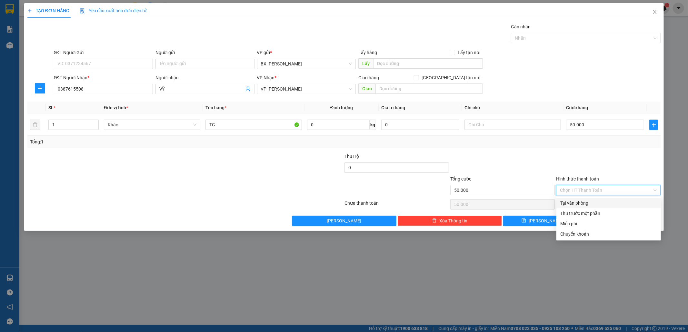
click at [588, 205] on div "Tại văn phòng" at bounding box center [608, 203] width 97 height 7
type input "0"
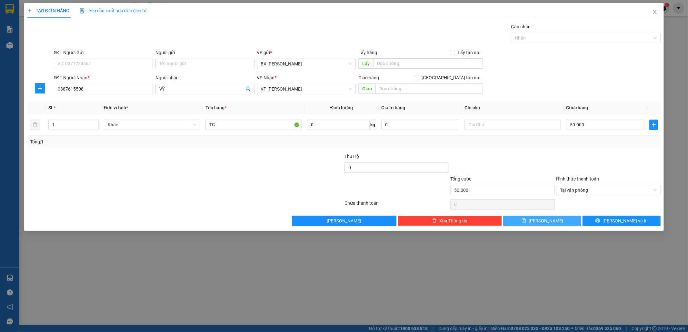
drag, startPoint x: 565, startPoint y: 217, endPoint x: 565, endPoint y: 209, distance: 8.1
click at [565, 216] on button "[PERSON_NAME]" at bounding box center [542, 221] width 78 height 10
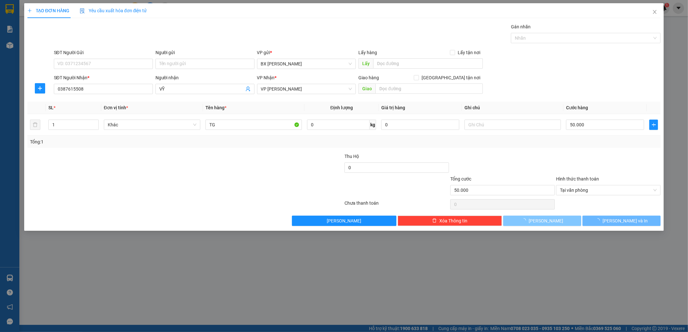
type input "0"
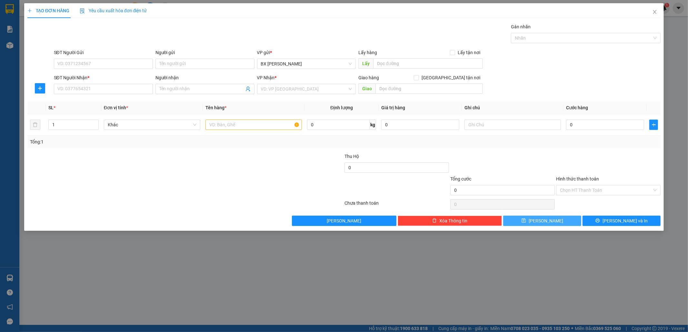
click at [552, 220] on button "[PERSON_NAME]" at bounding box center [542, 221] width 78 height 10
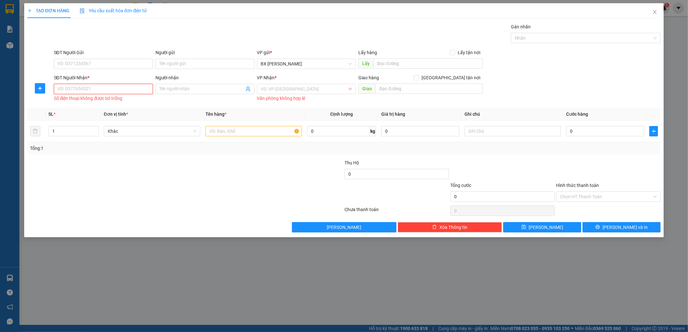
click at [97, 89] on input "SĐT Người Nhận *" at bounding box center [103, 89] width 99 height 10
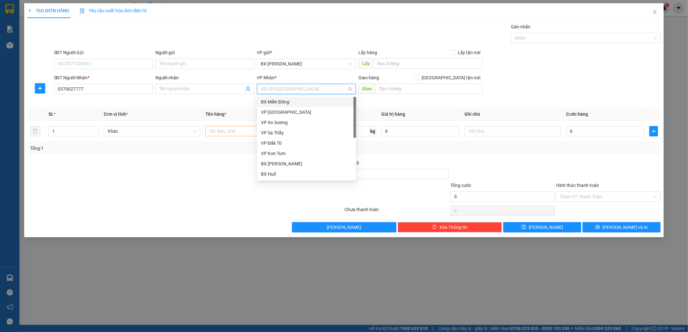
click at [285, 88] on input "search" at bounding box center [304, 89] width 87 height 10
click at [280, 174] on div "BX Huế" at bounding box center [306, 174] width 91 height 7
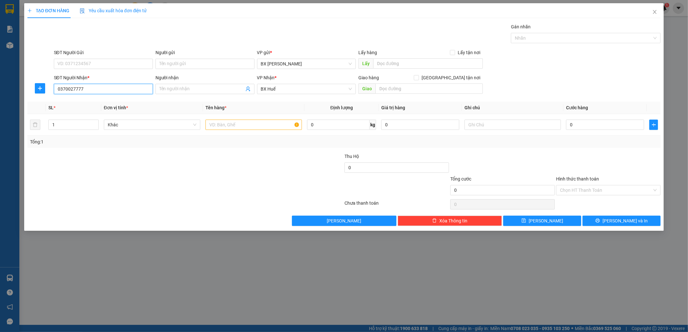
click at [139, 89] on input "0370027777" at bounding box center [103, 89] width 99 height 10
type input "0"
click at [68, 90] on input "03777027777" at bounding box center [103, 89] width 99 height 10
type input "0377027777"
click at [113, 101] on div "0377027777 - a sơn" at bounding box center [103, 101] width 91 height 7
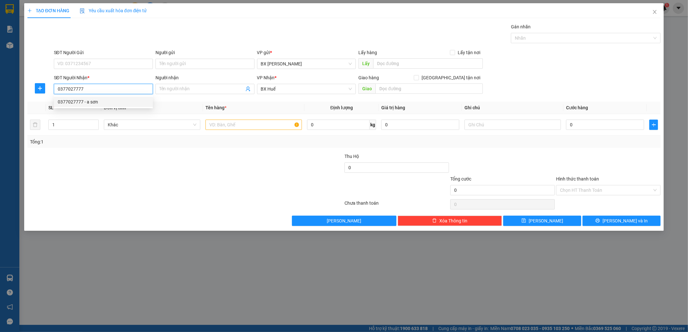
type input "a sơn"
type input "300.000"
type input "0377027777"
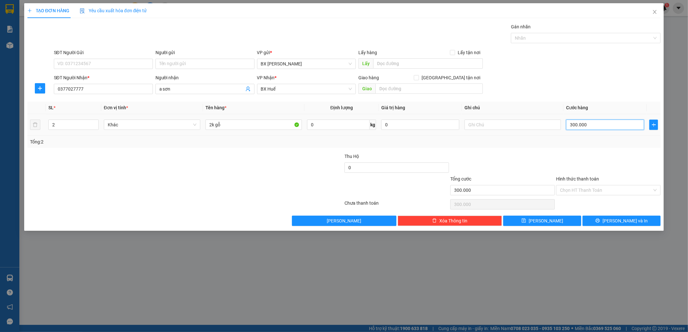
click at [604, 120] on input "300.000" at bounding box center [605, 125] width 78 height 10
type input "5"
type input "50"
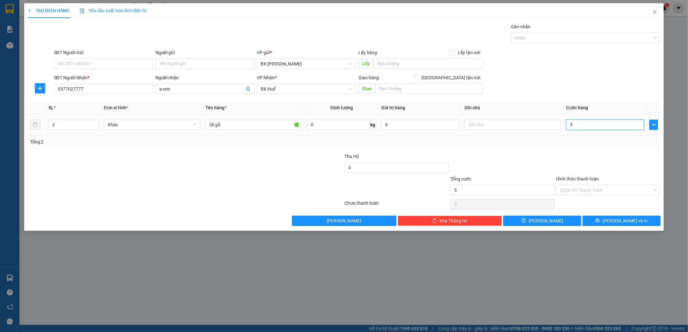
type input "50"
type input "500"
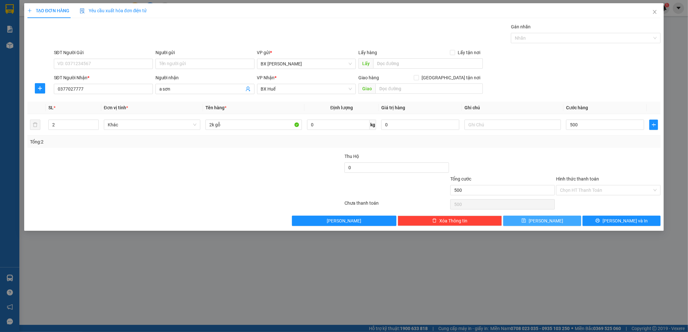
type input "500.000"
click at [568, 224] on button "[PERSON_NAME]" at bounding box center [542, 221] width 78 height 10
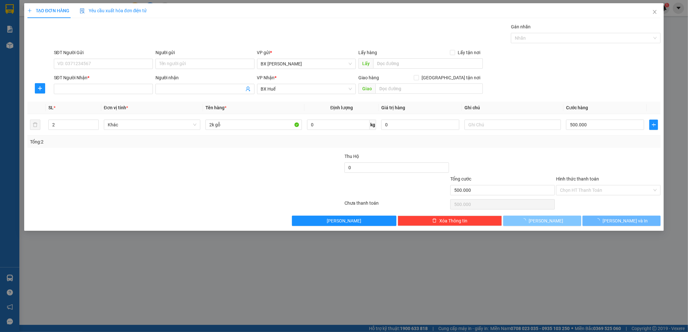
type input "0"
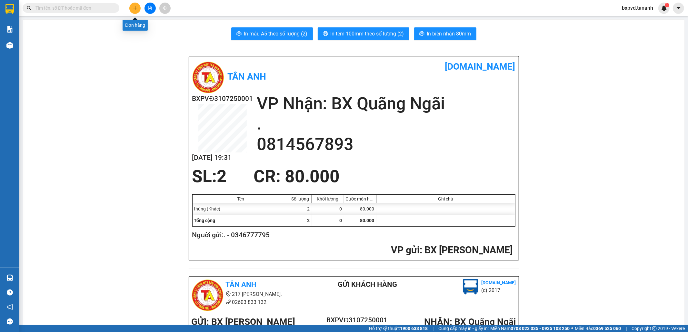
click at [138, 4] on button at bounding box center [134, 8] width 11 height 11
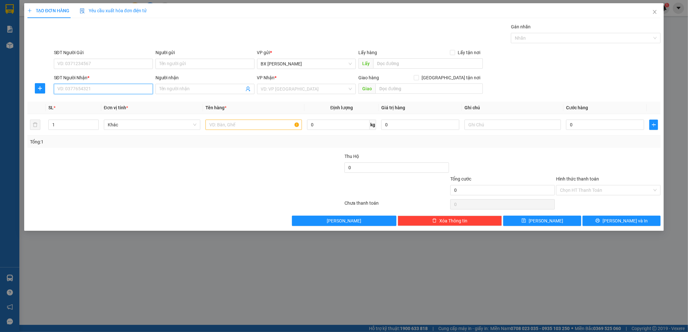
click at [116, 89] on input "SĐT Người Nhận *" at bounding box center [103, 89] width 99 height 10
type input "0974953425"
click at [267, 85] on input "search" at bounding box center [304, 89] width 87 height 10
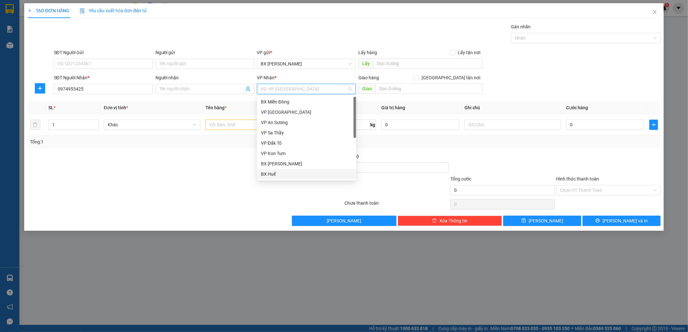
click at [287, 175] on div "BX Huế" at bounding box center [306, 174] width 91 height 7
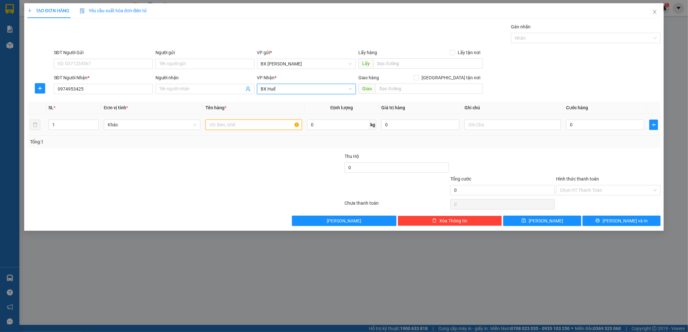
click at [245, 126] on input "text" at bounding box center [253, 125] width 96 height 10
type input "1K"
click at [581, 124] on input "0" at bounding box center [605, 125] width 78 height 10
type input "5"
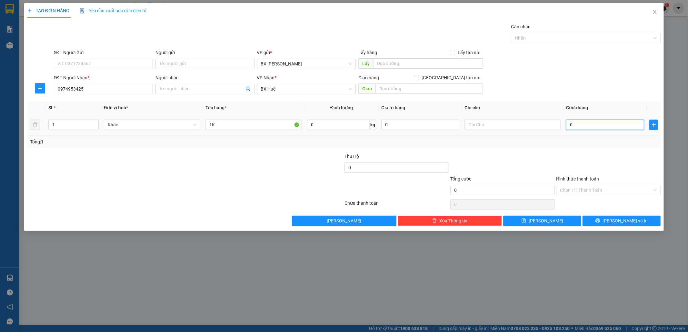
type input "5"
type input "50"
type input "50.000"
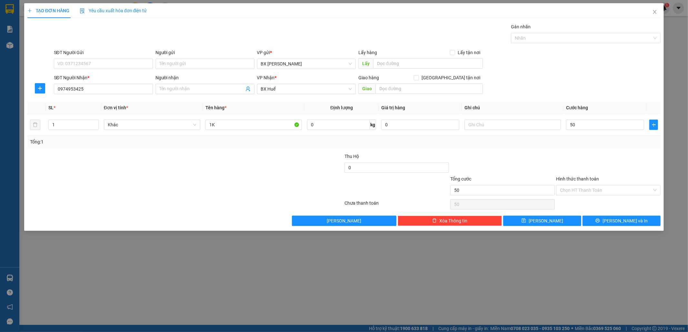
type input "50.000"
click at [573, 176] on label "Hình thức thanh toán" at bounding box center [577, 178] width 43 height 5
click at [573, 185] on input "Hình thức thanh toán" at bounding box center [606, 190] width 92 height 10
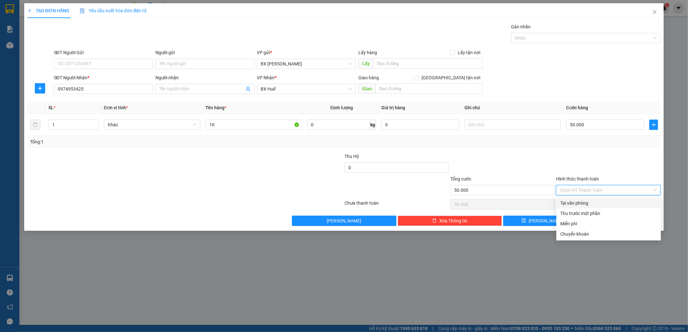
click at [579, 201] on div "Tại văn phòng" at bounding box center [608, 203] width 97 height 7
type input "0"
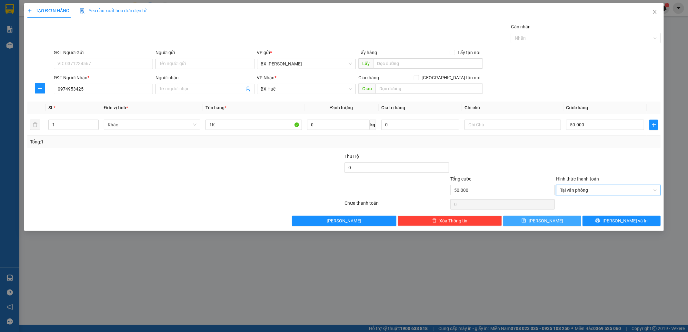
click at [559, 220] on button "[PERSON_NAME]" at bounding box center [542, 221] width 78 height 10
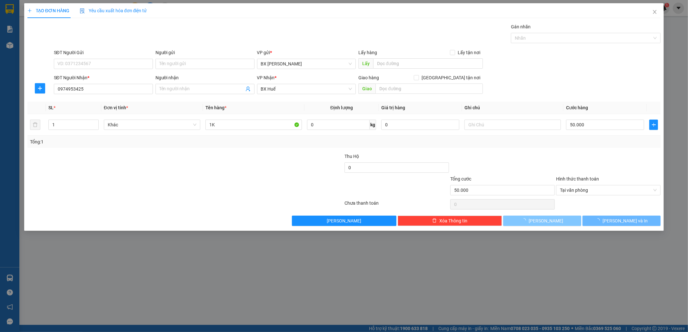
type input "0"
